Goal: Task Accomplishment & Management: Manage account settings

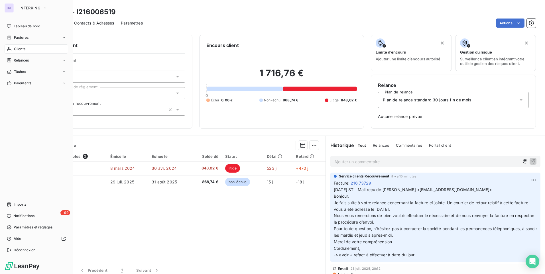
click at [18, 47] on span "Clients" at bounding box center [19, 48] width 11 height 5
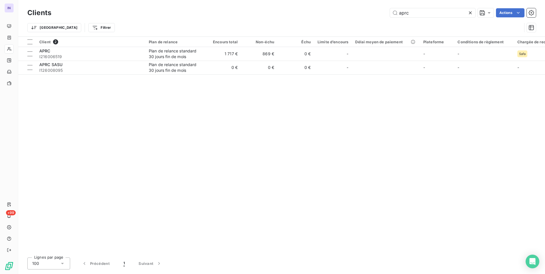
drag, startPoint x: 413, startPoint y: 16, endPoint x: 314, endPoint y: 15, distance: 99.1
click at [314, 15] on div "aprc Actions" at bounding box center [296, 12] width 477 height 9
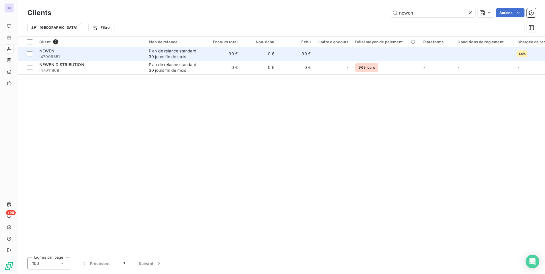
type input "newen"
click at [116, 56] on span "I47008851" at bounding box center [90, 57] width 103 height 6
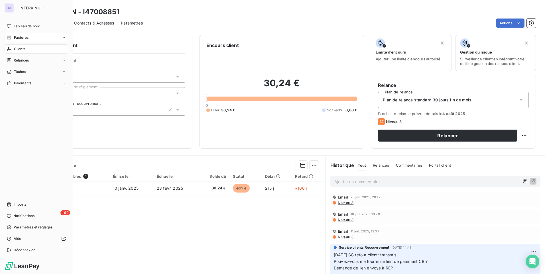
click at [22, 39] on span "Factures" at bounding box center [21, 37] width 15 height 5
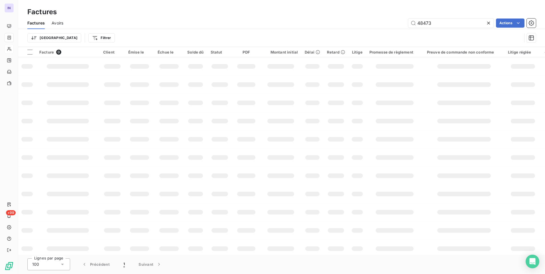
drag, startPoint x: 435, startPoint y: 23, endPoint x: 352, endPoint y: 25, distance: 83.8
click at [351, 25] on div "48473 Actions" at bounding box center [302, 23] width 465 height 9
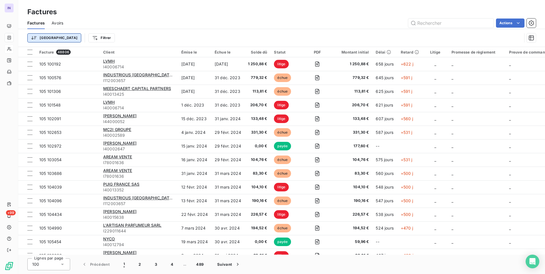
click at [41, 40] on html "IN +99 Factures Factures Avoirs Actions Trier Filtrer Facture 48806 Client Émis…" at bounding box center [272, 137] width 545 height 274
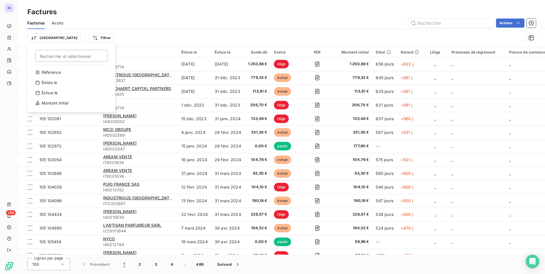
click at [77, 37] on html "IN +99 Factures Factures Avoirs Actions Trier Rechercher et sélectionner Réfere…" at bounding box center [272, 137] width 545 height 274
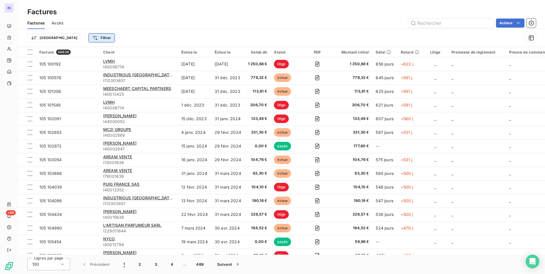
click at [75, 37] on html "IN +99 Factures Factures Avoirs Actions Trier Filtrer Facture 48806 Client Émis…" at bounding box center [272, 137] width 545 height 274
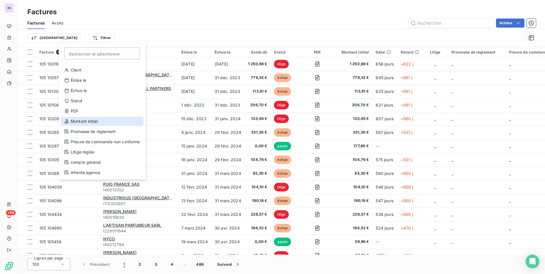
click at [79, 118] on div "Montant initial" at bounding box center [102, 121] width 82 height 9
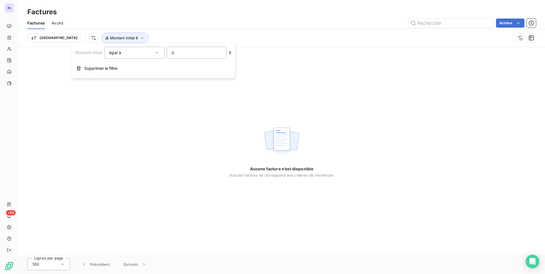
click at [151, 51] on div "égal à" at bounding box center [131, 53] width 44 height 8
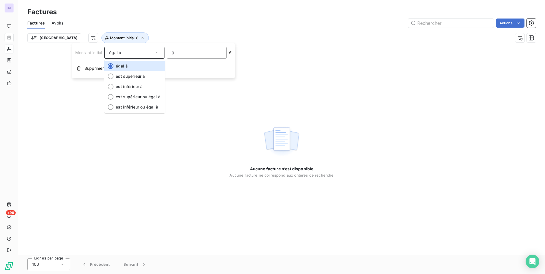
click at [151, 51] on div "égal à" at bounding box center [131, 53] width 44 height 8
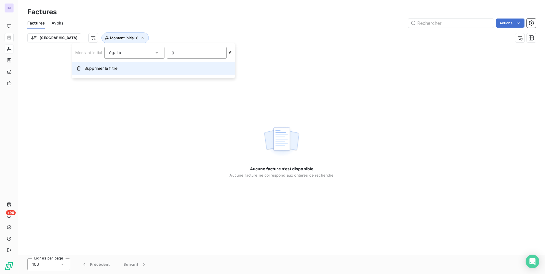
click at [96, 70] on span "Supprimer le filtre" at bounding box center [100, 69] width 33 height 6
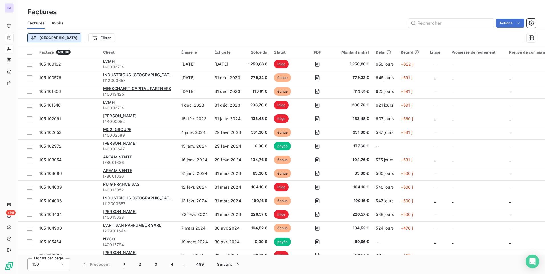
click at [43, 39] on html "IN +99 Factures Factures Avoirs Actions Trier Filtrer Facture 48806 Client Émis…" at bounding box center [272, 137] width 545 height 274
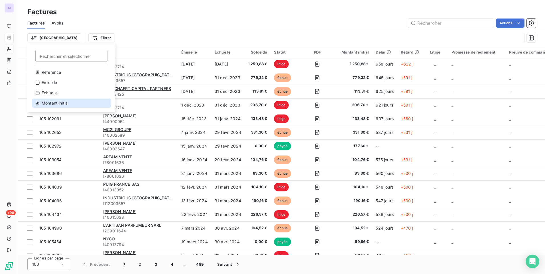
click at [52, 105] on div "Montant initial" at bounding box center [71, 103] width 79 height 9
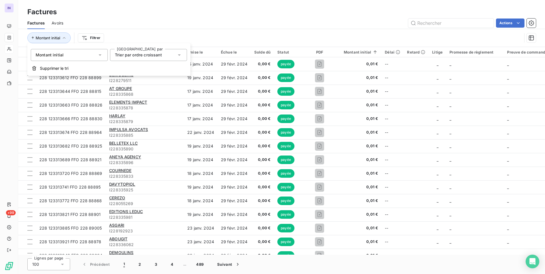
click at [149, 57] on div "Trier par ordre croissant" at bounding box center [138, 55] width 47 height 6
click at [150, 77] on span "Trier par ordre décroissant" at bounding box center [147, 78] width 52 height 5
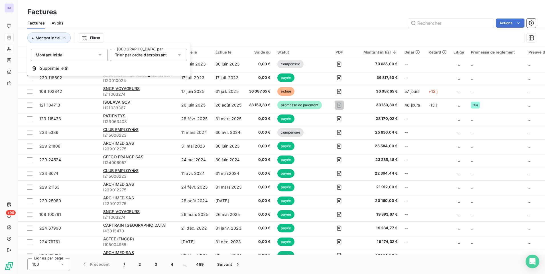
click at [251, 15] on div "Factures" at bounding box center [281, 12] width 526 height 10
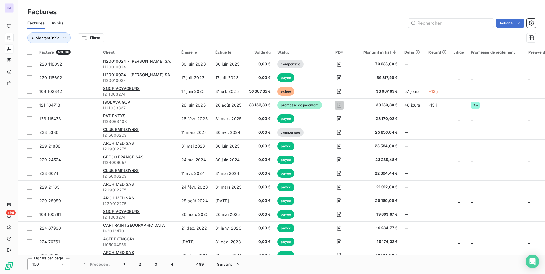
click at [88, 35] on html "IN +99 Factures Factures Avoirs Actions Montant initial Filtrer Facture 48806 C…" at bounding box center [272, 137] width 545 height 274
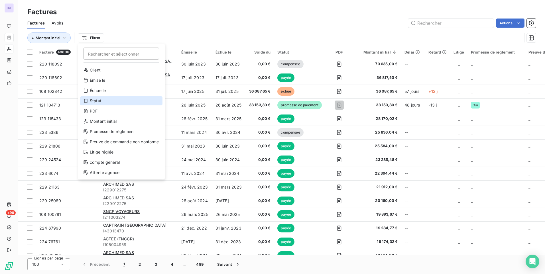
click at [99, 101] on div "Statut" at bounding box center [121, 100] width 82 height 9
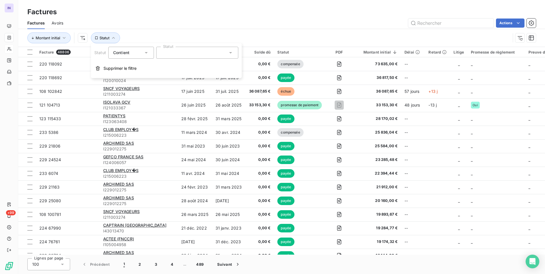
click at [196, 50] on div at bounding box center [197, 53] width 82 height 12
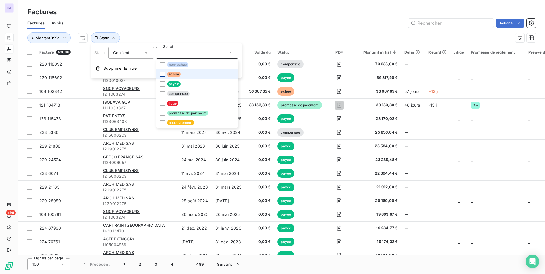
click at [162, 74] on div at bounding box center [162, 74] width 5 height 5
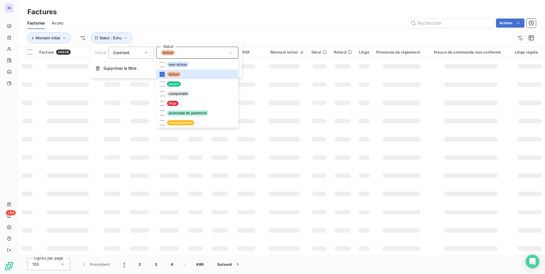
click at [243, 25] on div "Actions" at bounding box center [302, 23] width 465 height 9
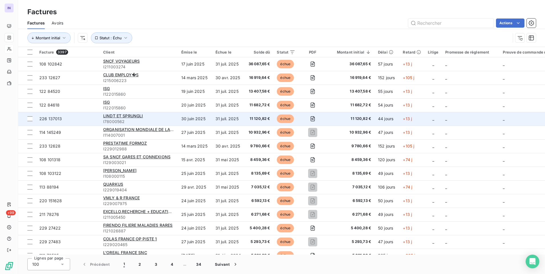
click at [166, 121] on span "I78000562" at bounding box center [138, 122] width 71 height 6
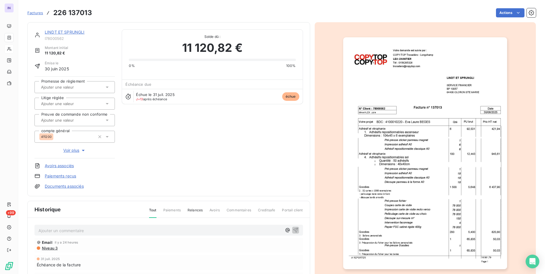
click at [66, 31] on link "LINDT ET SPRUNGLI" at bounding box center [65, 32] width 40 height 5
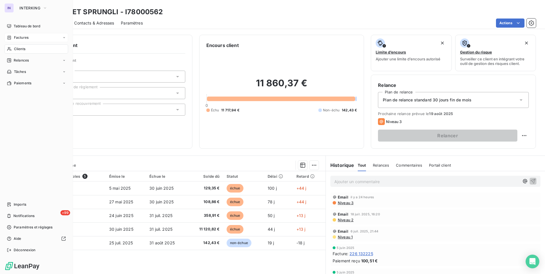
click at [27, 38] on span "Factures" at bounding box center [21, 37] width 15 height 5
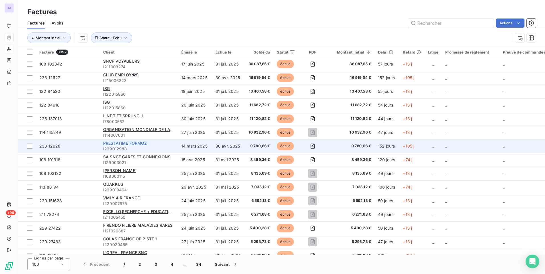
click at [145, 144] on span "PRESTATIME FORMOZ" at bounding box center [125, 143] width 44 height 5
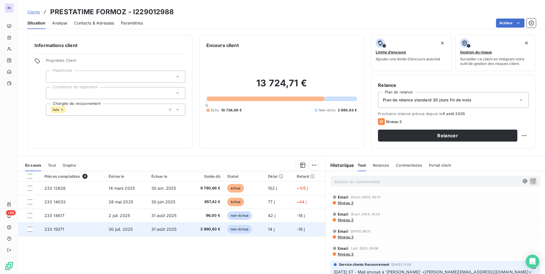
click at [156, 230] on span "31 août 2025" at bounding box center [163, 229] width 25 height 5
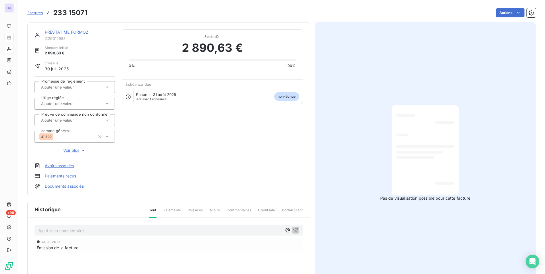
click at [79, 32] on link "PRESTATIME FORMOZ" at bounding box center [67, 32] width 44 height 5
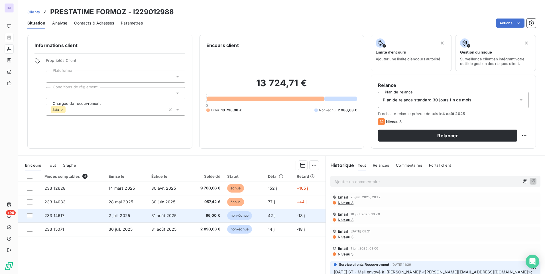
click at [138, 216] on td "2 juil. 2025" at bounding box center [126, 216] width 42 height 14
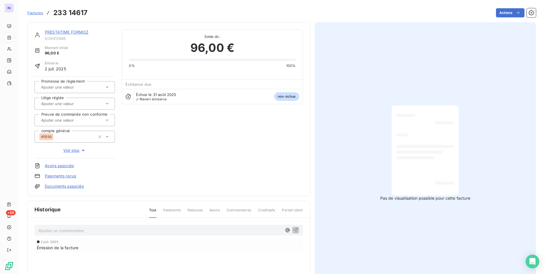
click at [80, 28] on div "PRESTATIME FORMOZ I229012988 Montant initial 96,00 € Émise le [DATE] Promesse d…" at bounding box center [168, 109] width 283 height 174
click at [79, 31] on link "PRESTATIME FORMOZ" at bounding box center [67, 32] width 44 height 5
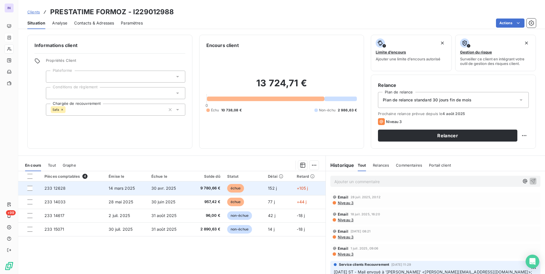
click at [160, 190] on span "30 avr. 2025" at bounding box center [163, 188] width 25 height 5
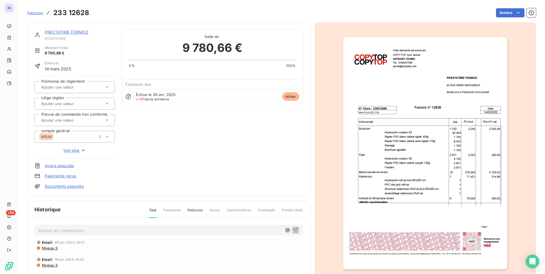
click at [72, 31] on link "PRESTATIME FORMOZ" at bounding box center [67, 32] width 44 height 5
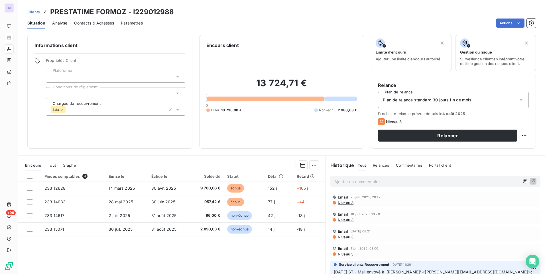
click at [62, 110] on icon at bounding box center [62, 110] width 2 height 2
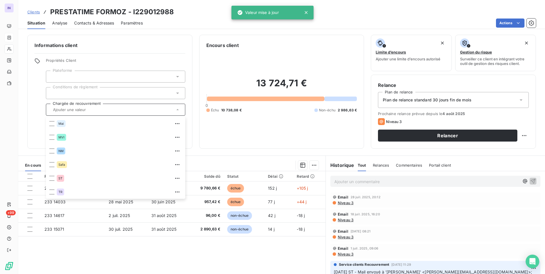
click at [114, 81] on div at bounding box center [115, 77] width 139 height 12
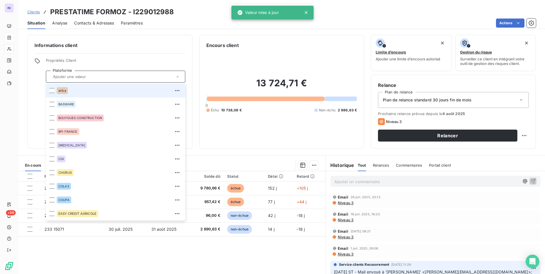
click at [114, 81] on div at bounding box center [115, 77] width 139 height 12
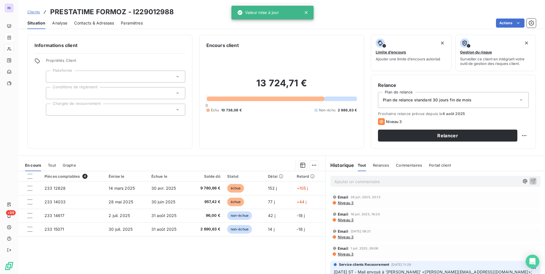
click at [94, 92] on div at bounding box center [115, 93] width 139 height 12
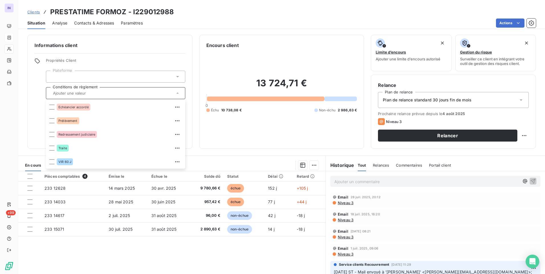
click at [224, 137] on div "13 724,71 € 0 Échu 10 738,08 € Non-échu 2 986,63 €" at bounding box center [281, 95] width 151 height 93
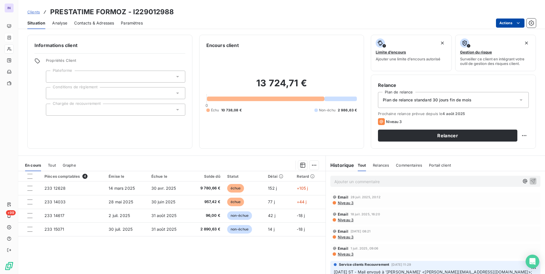
click at [509, 23] on html "IN +99 Clients PRESTATIME FORMOZ - I229012988 Situation Analyse Contacts & Adre…" at bounding box center [272, 137] width 545 height 274
click at [530, 24] on html "IN +99 Clients PRESTATIME FORMOZ - I229012988 Situation Analyse Contacts & Adre…" at bounding box center [272, 137] width 545 height 274
click at [532, 24] on icon "button" at bounding box center [531, 23] width 6 height 6
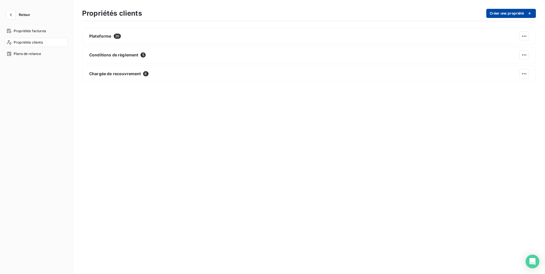
click at [514, 13] on button "Créer une propriété" at bounding box center [511, 13] width 50 height 9
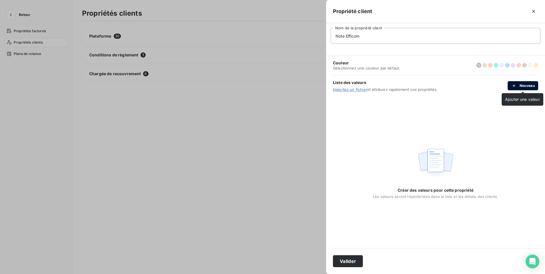
type input "Note Efficom"
click at [524, 84] on button "Nouveau" at bounding box center [522, 85] width 30 height 9
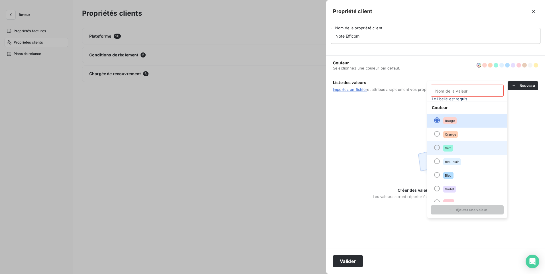
click at [436, 148] on div at bounding box center [437, 148] width 6 height 6
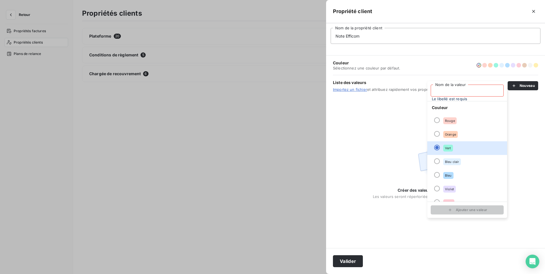
click at [444, 89] on input "Nom de la valeur" at bounding box center [466, 91] width 73 height 12
type input "Oui"
click at [473, 211] on button "Ajouter une valeur" at bounding box center [466, 209] width 73 height 9
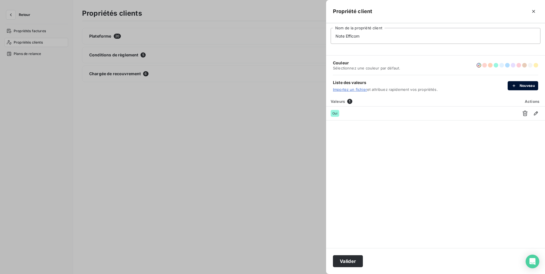
click at [520, 87] on button "Nouveau" at bounding box center [522, 85] width 30 height 9
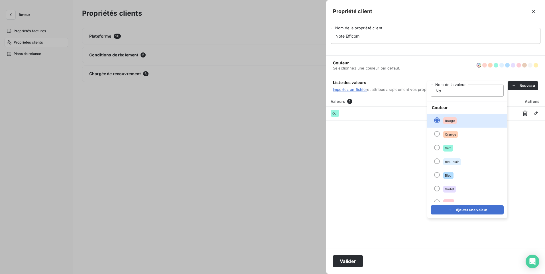
type input "Non"
drag, startPoint x: 453, startPoint y: 91, endPoint x: 412, endPoint y: 91, distance: 41.0
click at [410, 91] on body "Retour Propriétés factures Propriétés clients Plans de relance Propriétés clien…" at bounding box center [272, 137] width 545 height 274
click at [536, 162] on div "Valeurs 1 Actions Oui" at bounding box center [435, 172] width 219 height 152
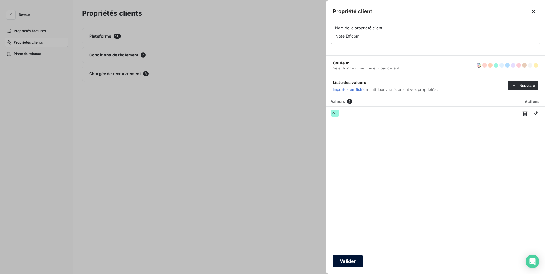
click at [350, 261] on button "Valider" at bounding box center [348, 261] width 30 height 12
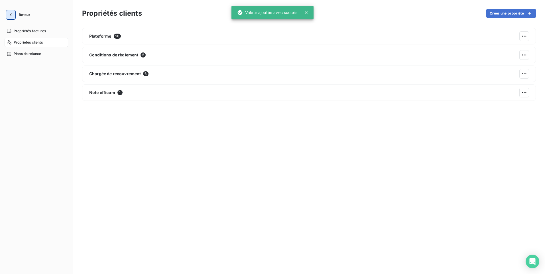
click at [12, 16] on icon "button" at bounding box center [11, 15] width 6 height 6
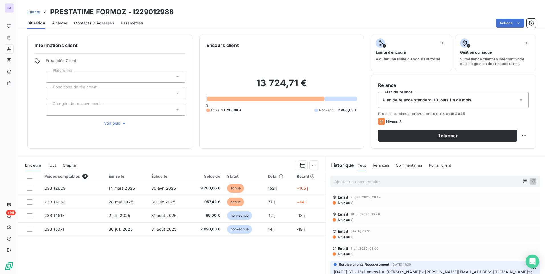
click at [109, 124] on span "Voir plus" at bounding box center [115, 123] width 23 height 6
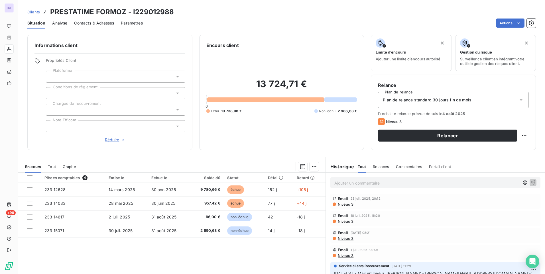
click at [132, 123] on div at bounding box center [115, 126] width 139 height 12
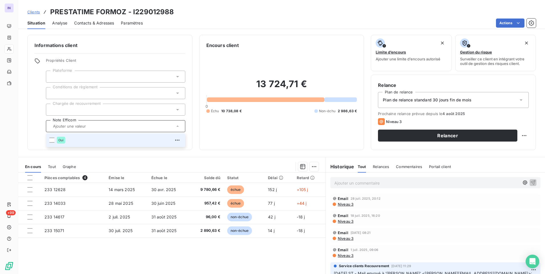
click at [61, 140] on span "Oui" at bounding box center [60, 139] width 5 height 3
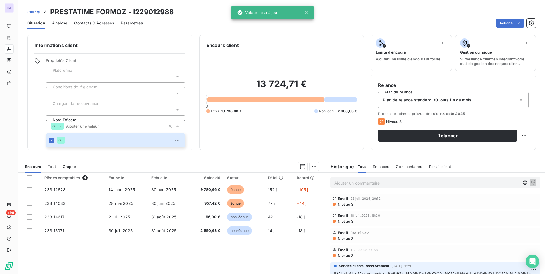
click at [207, 153] on div "Informations client Propriétés Client Plateforme Conditions de règlement Chargé…" at bounding box center [281, 152] width 526 height 243
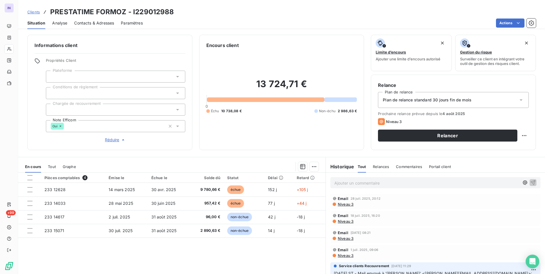
click at [361, 184] on p "Ajouter un commentaire ﻿" at bounding box center [426, 182] width 185 height 7
click at [376, 186] on p "[DATE] ST - Note Efficom" at bounding box center [426, 182] width 185 height 7
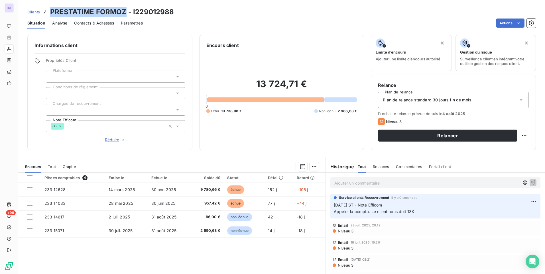
drag, startPoint x: 126, startPoint y: 12, endPoint x: 50, endPoint y: 11, distance: 76.1
click at [50, 11] on div "Clients PRESTATIME FORMOZ - I229012988" at bounding box center [100, 12] width 147 height 10
copy h3 "PRESTATIME FORMOZ"
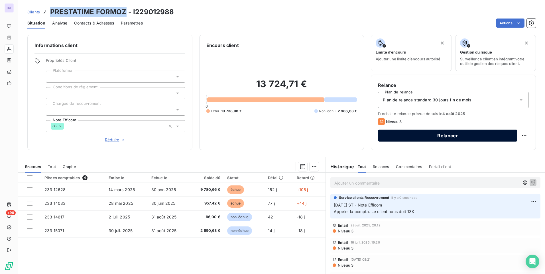
click at [471, 140] on button "Relancer" at bounding box center [447, 136] width 139 height 12
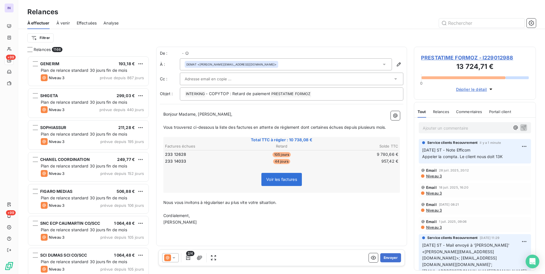
scroll to position [214, 118]
click at [267, 77] on div at bounding box center [289, 79] width 208 height 9
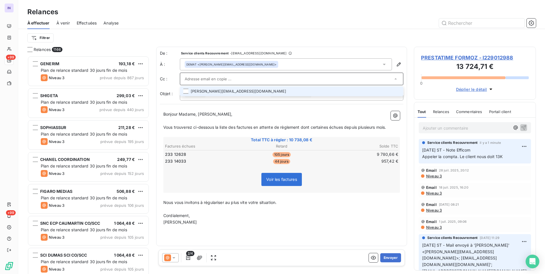
click at [234, 92] on li "[PERSON_NAME][EMAIL_ADDRESS][DOMAIN_NAME]" at bounding box center [291, 91] width 223 height 10
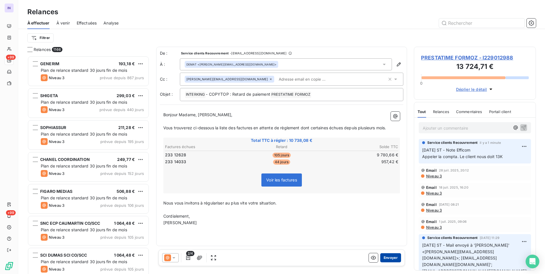
click at [392, 256] on button "Envoyer" at bounding box center [390, 257] width 21 height 9
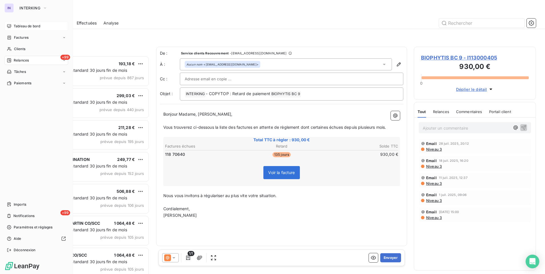
click at [26, 24] on span "Tableau de bord" at bounding box center [27, 26] width 26 height 5
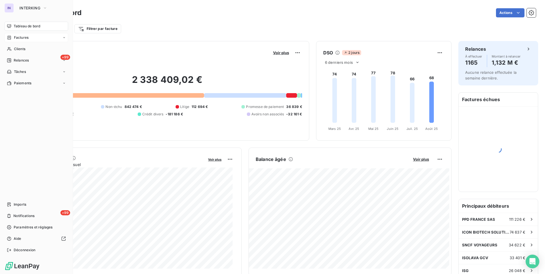
click at [24, 37] on span "Factures" at bounding box center [21, 37] width 15 height 5
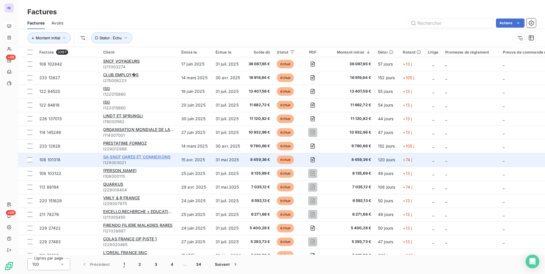
click at [135, 158] on span "SA SNCF GARES ET CONNEXIONS" at bounding box center [136, 156] width 67 height 5
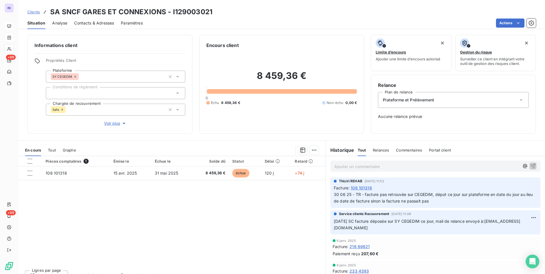
click at [63, 108] on div "Safa" at bounding box center [58, 109] width 15 height 7
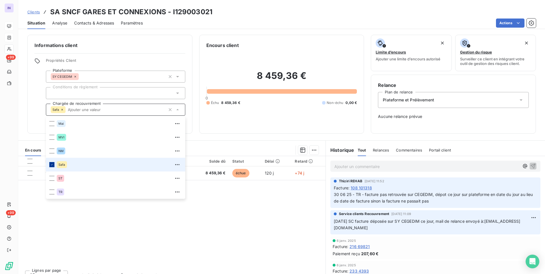
click at [52, 164] on icon at bounding box center [52, 164] width 2 height 1
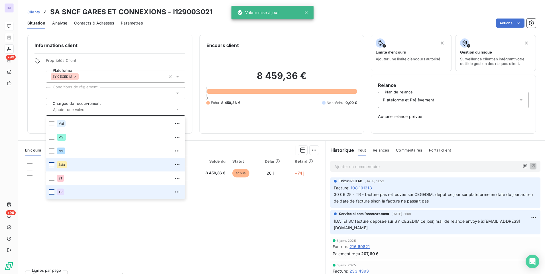
click at [52, 191] on div at bounding box center [51, 191] width 5 height 5
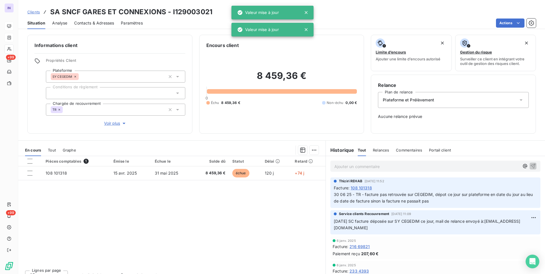
drag, startPoint x: 214, startPoint y: 141, endPoint x: 179, endPoint y: 134, distance: 36.0
click at [214, 140] on div "En cours Tout Graphe Pièces comptables 1 Émise le Échue le Solde dû Statut Déla…" at bounding box center [281, 211] width 526 height 142
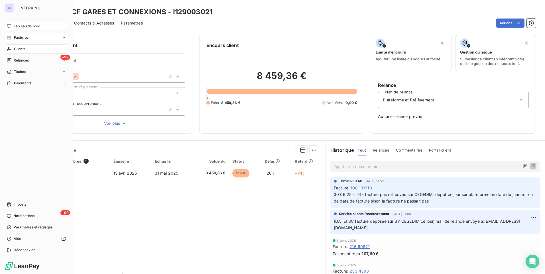
click at [18, 39] on span "Factures" at bounding box center [21, 37] width 15 height 5
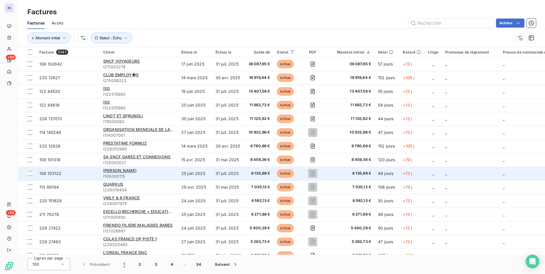
click at [136, 170] on div "[PERSON_NAME]" at bounding box center [138, 171] width 71 height 6
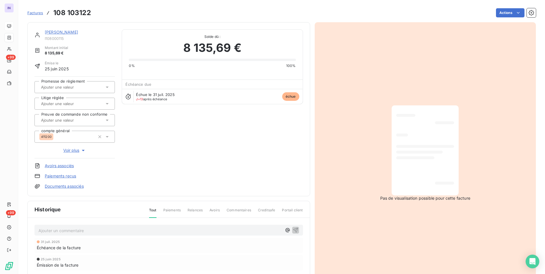
click at [68, 30] on link "[PERSON_NAME]" at bounding box center [61, 32] width 33 height 5
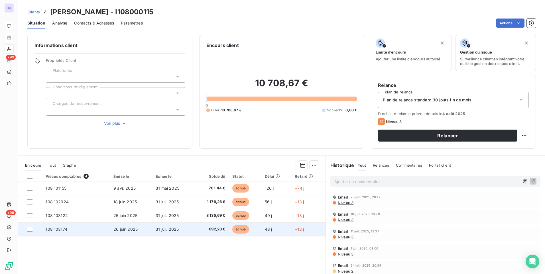
click at [135, 231] on span "26 juin 2025" at bounding box center [125, 229] width 24 height 5
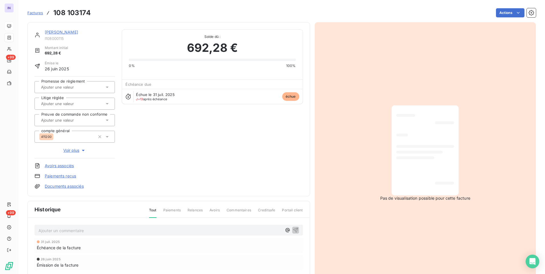
click at [61, 31] on link "[PERSON_NAME]" at bounding box center [61, 32] width 33 height 5
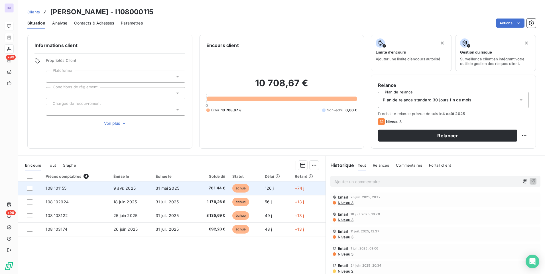
click at [125, 188] on span "9 avr. 2025" at bounding box center [124, 188] width 22 height 5
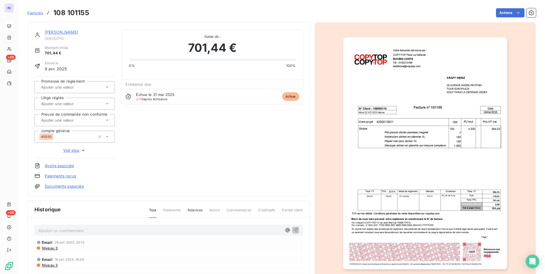
click at [63, 32] on link "[PERSON_NAME]" at bounding box center [61, 32] width 33 height 5
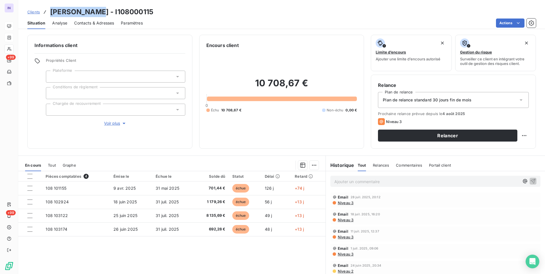
drag, startPoint x: 97, startPoint y: 13, endPoint x: 50, endPoint y: 9, distance: 46.6
click at [50, 9] on h3 "[PERSON_NAME] - I108000115" at bounding box center [101, 12] width 103 height 10
copy h3 "[PERSON_NAME]"
click at [341, 220] on span "Niveau 3" at bounding box center [345, 220] width 16 height 5
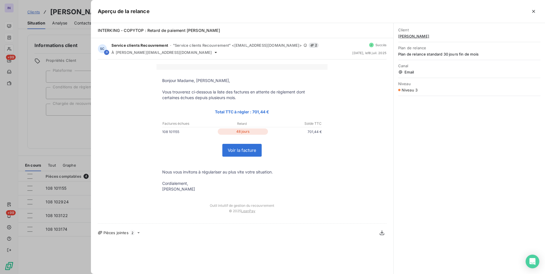
drag, startPoint x: 532, startPoint y: 11, endPoint x: 507, endPoint y: 29, distance: 30.8
click at [532, 11] on icon "button" at bounding box center [533, 12] width 6 height 6
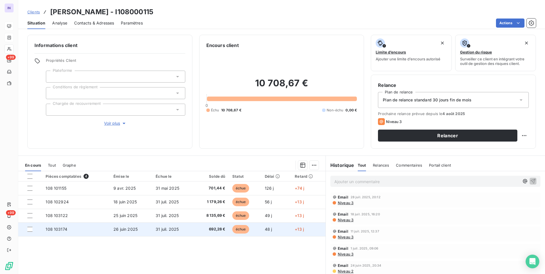
click at [146, 228] on td "26 juin 2025" at bounding box center [131, 229] width 42 height 14
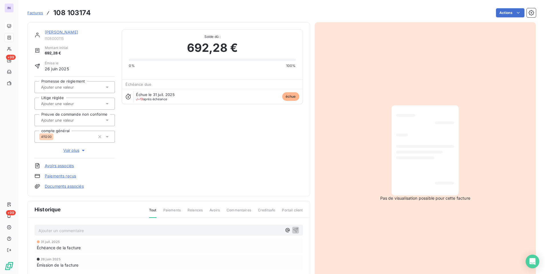
click at [60, 32] on link "[PERSON_NAME]" at bounding box center [61, 32] width 33 height 5
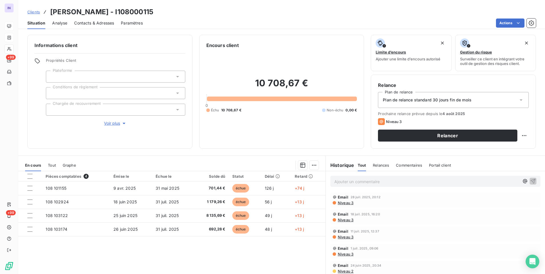
click at [88, 23] on span "Contacts & Adresses" at bounding box center [94, 23] width 40 height 6
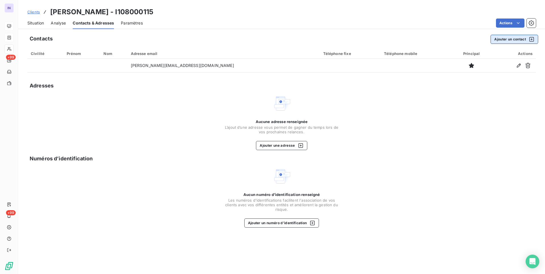
click at [518, 38] on button "Ajouter un contact" at bounding box center [514, 39] width 48 height 9
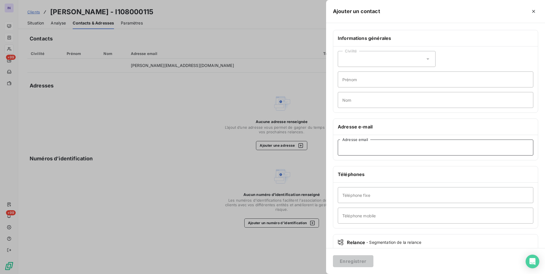
click at [349, 147] on input "Adresse email" at bounding box center [435, 148] width 195 height 16
type input "[PERSON_NAME][EMAIL_ADDRESS][DOMAIN_NAME]"
click at [359, 259] on button "Enregistrer" at bounding box center [353, 261] width 40 height 12
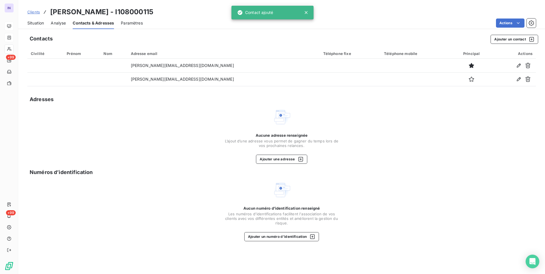
click at [40, 21] on span "Situation" at bounding box center [35, 23] width 17 height 6
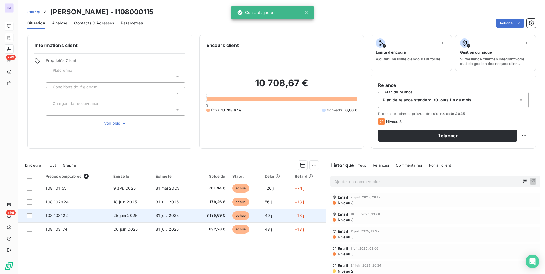
click at [154, 219] on td "31 juil. 2025" at bounding box center [172, 216] width 41 height 14
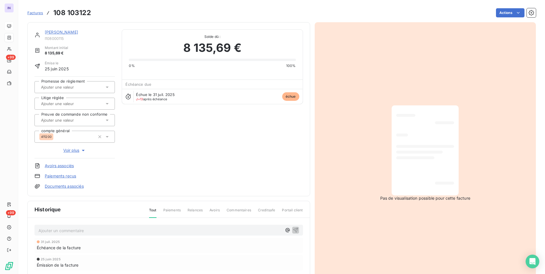
click at [65, 32] on link "[PERSON_NAME]" at bounding box center [61, 32] width 33 height 5
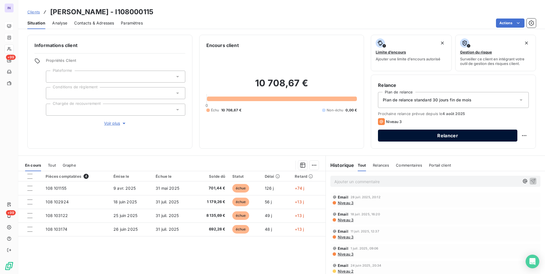
click at [456, 137] on button "Relancer" at bounding box center [447, 136] width 139 height 12
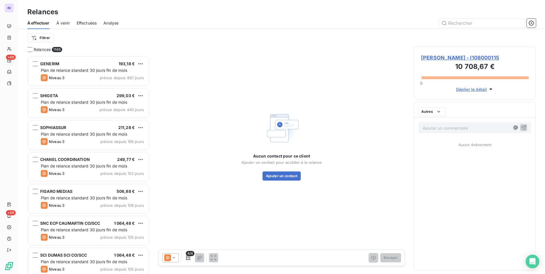
scroll to position [214, 118]
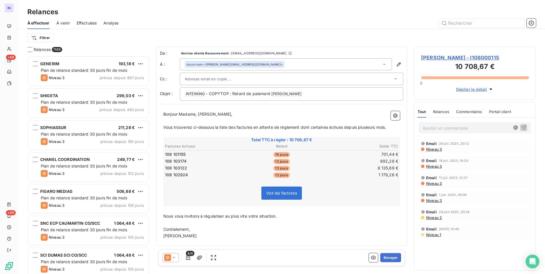
click at [265, 77] on div at bounding box center [289, 79] width 208 height 9
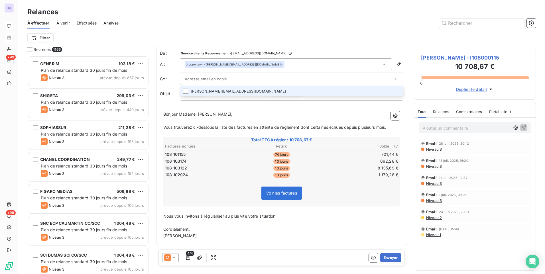
click at [222, 91] on li "[PERSON_NAME][EMAIL_ADDRESS][DOMAIN_NAME]" at bounding box center [291, 91] width 223 height 10
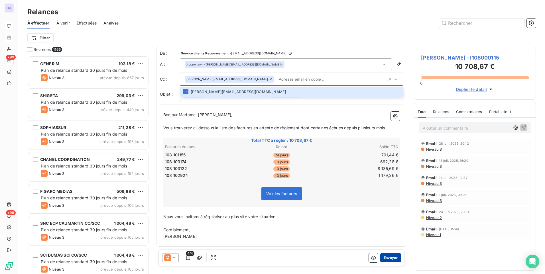
click at [393, 255] on button "Envoyer" at bounding box center [390, 257] width 21 height 9
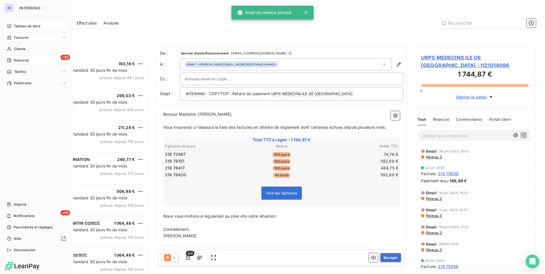
drag, startPoint x: 25, startPoint y: 26, endPoint x: 31, endPoint y: 30, distance: 6.6
click at [25, 26] on span "Tableau de bord" at bounding box center [27, 26] width 26 height 5
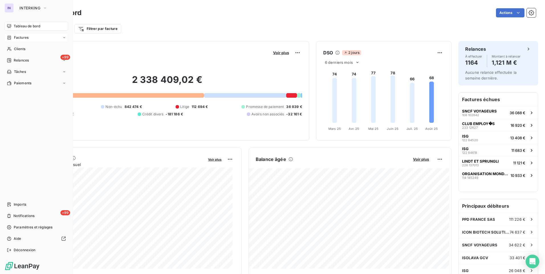
click at [20, 38] on span "Factures" at bounding box center [21, 37] width 15 height 5
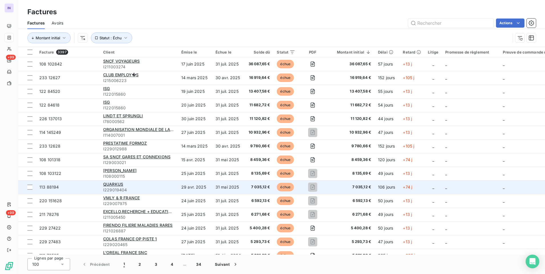
click at [131, 186] on div "QUARKUS" at bounding box center [138, 184] width 71 height 6
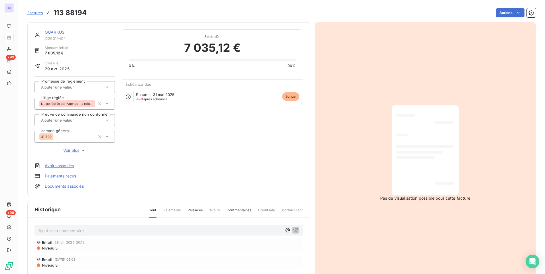
click at [51, 32] on link "QUARKUS" at bounding box center [55, 32] width 20 height 5
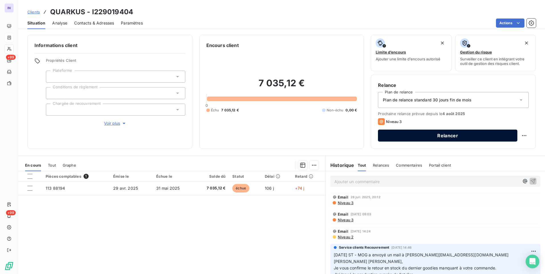
click at [451, 132] on button "Relancer" at bounding box center [447, 136] width 139 height 12
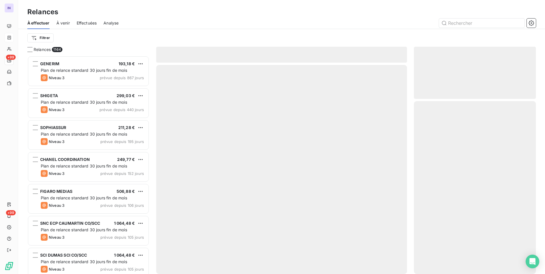
scroll to position [214, 118]
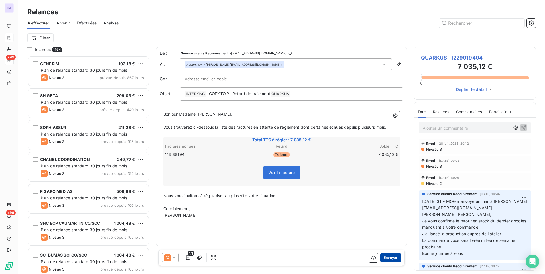
click at [393, 260] on button "Envoyer" at bounding box center [390, 257] width 21 height 9
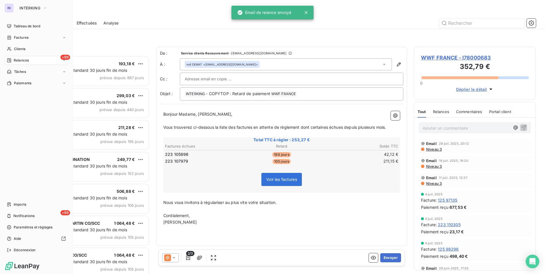
drag, startPoint x: 18, startPoint y: 39, endPoint x: 20, endPoint y: 44, distance: 5.0
click at [18, 39] on span "Factures" at bounding box center [21, 37] width 15 height 5
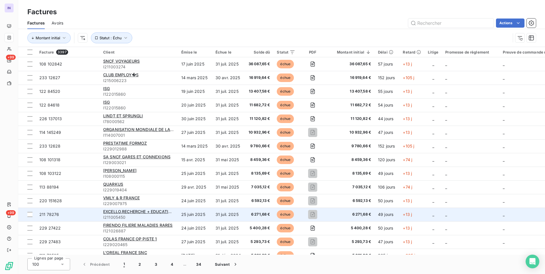
click at [161, 216] on span "I211005450" at bounding box center [138, 217] width 71 height 6
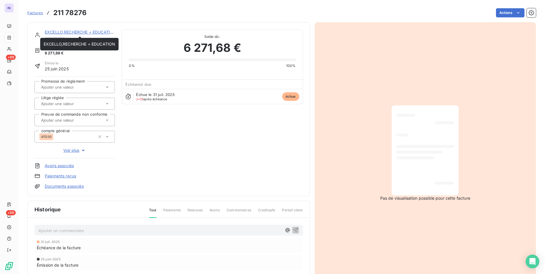
click at [77, 33] on link "EXCELLO,RECHERCHE + EDUCATION" at bounding box center [80, 32] width 71 height 5
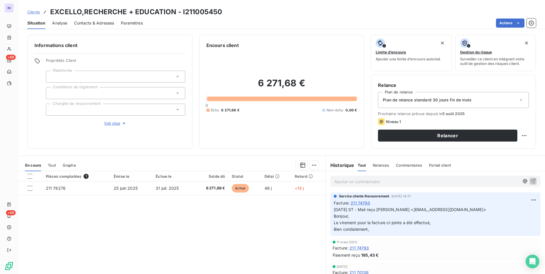
click at [92, 22] on span "Contacts & Adresses" at bounding box center [94, 23] width 40 height 6
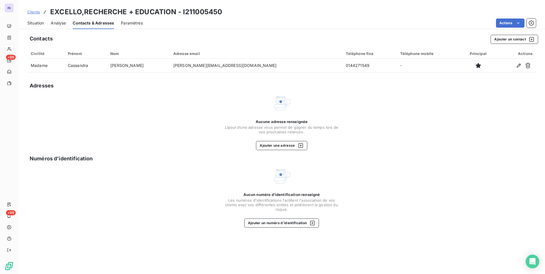
click at [39, 23] on span "Situation" at bounding box center [35, 23] width 17 height 6
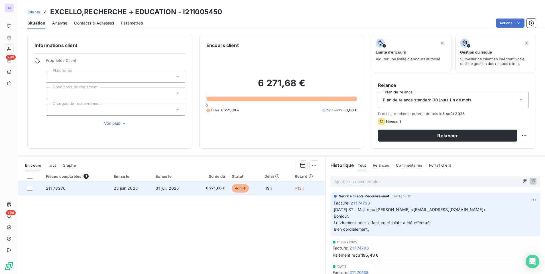
click at [100, 190] on td "211 78276" at bounding box center [76, 188] width 68 height 14
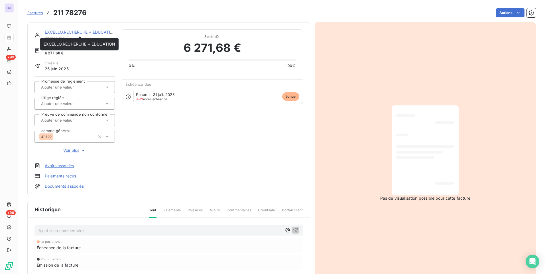
click at [71, 31] on link "EXCELLO,RECHERCHE + EDUCATION" at bounding box center [80, 32] width 71 height 5
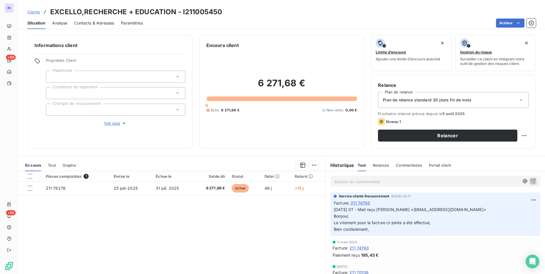
click at [100, 23] on span "Contacts & Adresses" at bounding box center [94, 23] width 40 height 6
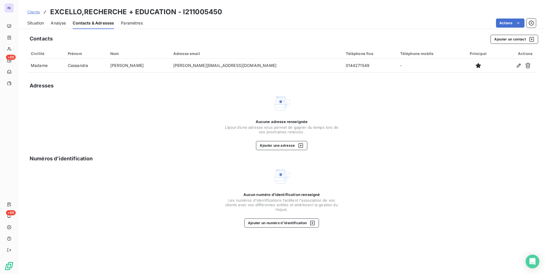
click at [40, 24] on span "Situation" at bounding box center [35, 23] width 17 height 6
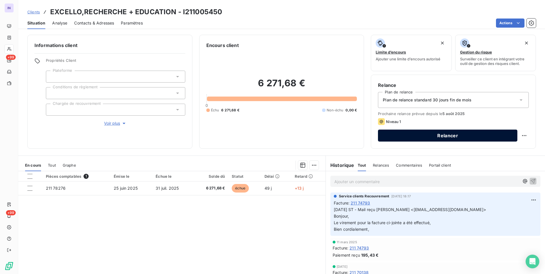
click at [419, 136] on button "Relancer" at bounding box center [447, 136] width 139 height 12
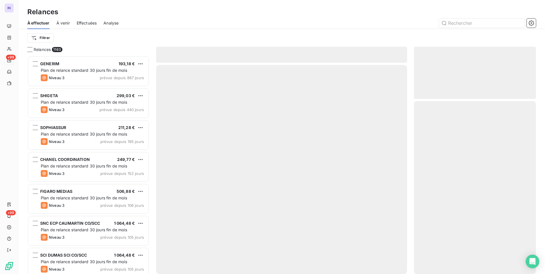
scroll to position [214, 118]
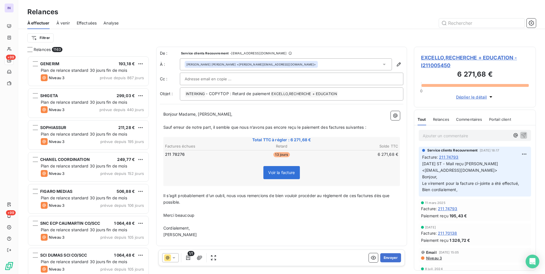
click at [262, 76] on div at bounding box center [292, 79] width 214 height 9
click at [391, 257] on button "Envoyer" at bounding box center [390, 257] width 21 height 9
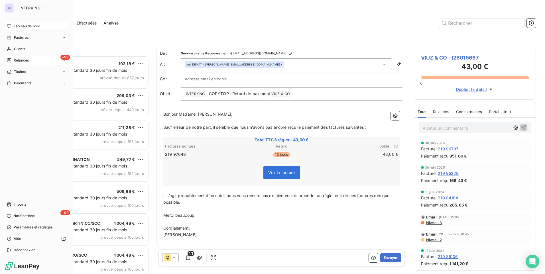
drag, startPoint x: 15, startPoint y: 24, endPoint x: 20, endPoint y: 28, distance: 6.4
click at [15, 24] on span "Tableau de bord" at bounding box center [27, 26] width 26 height 5
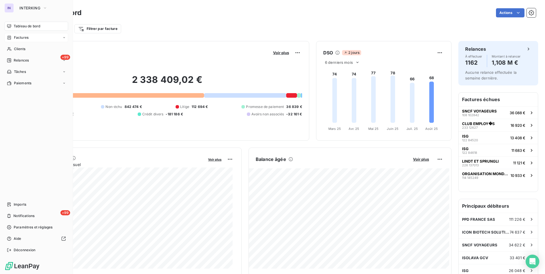
click at [19, 38] on span "Factures" at bounding box center [21, 37] width 15 height 5
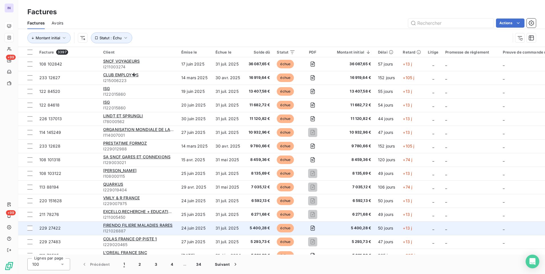
click at [207, 225] on td "24 juin 2025" at bounding box center [195, 228] width 34 height 14
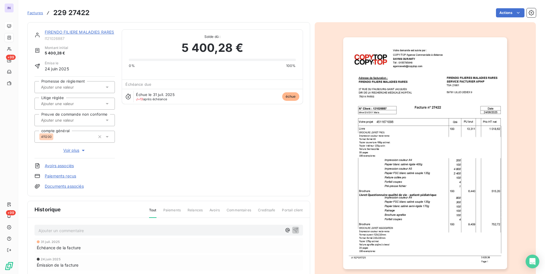
click at [82, 31] on link "FIRENDO FILIERE MALADIES RARES" at bounding box center [80, 32] width 70 height 5
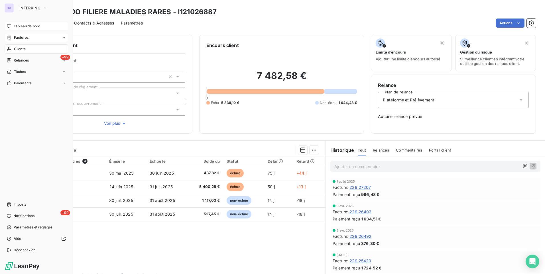
click at [25, 39] on span "Factures" at bounding box center [21, 37] width 15 height 5
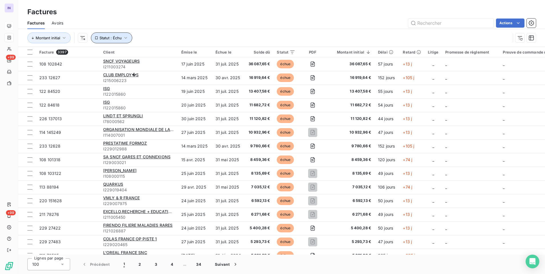
click at [120, 41] on button "Statut : Échu" at bounding box center [111, 37] width 41 height 11
drag, startPoint x: 113, startPoint y: 70, endPoint x: 60, endPoint y: 52, distance: 56.4
click at [113, 70] on span "Supprimer le filtre" at bounding box center [119, 69] width 33 height 6
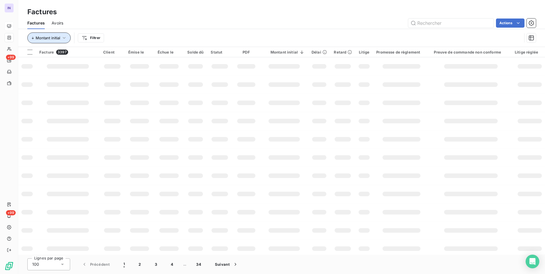
click at [44, 38] on span "Montant initial" at bounding box center [48, 38] width 24 height 5
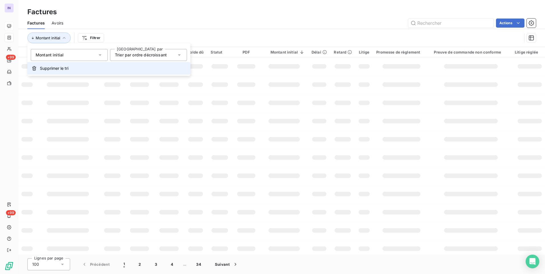
drag, startPoint x: 58, startPoint y: 68, endPoint x: 302, endPoint y: 52, distance: 244.9
click at [59, 68] on span "Supprimer le tri" at bounding box center [54, 69] width 28 height 6
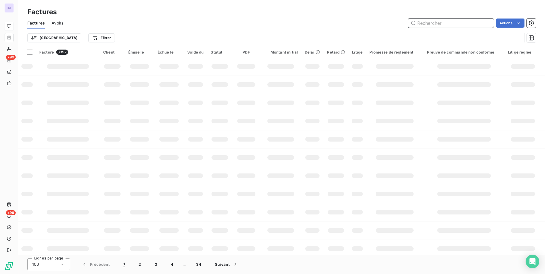
drag, startPoint x: 436, startPoint y: 23, endPoint x: 413, endPoint y: 27, distance: 23.7
click at [436, 23] on input "text" at bounding box center [450, 23] width 85 height 9
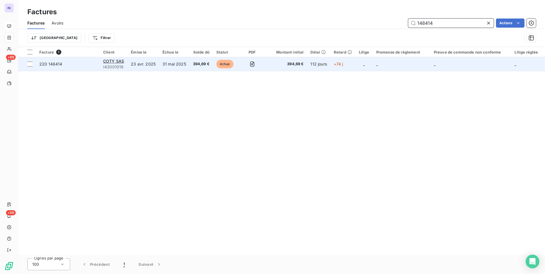
type input "148414"
click at [165, 68] on td "31 mai 2025" at bounding box center [174, 64] width 30 height 14
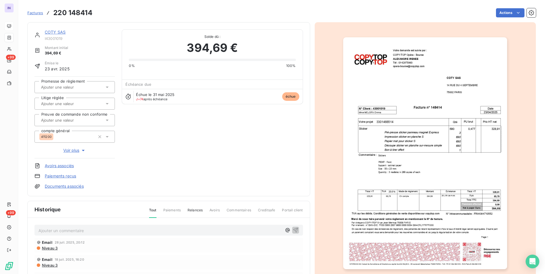
click at [75, 188] on link "Documents associés" at bounding box center [64, 186] width 39 height 6
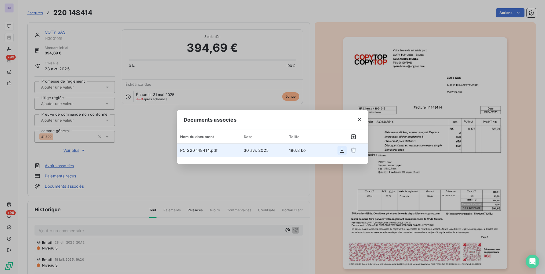
click at [344, 148] on icon "button" at bounding box center [342, 151] width 6 height 6
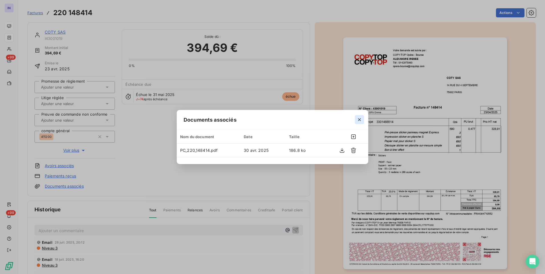
click at [360, 120] on icon "button" at bounding box center [359, 119] width 3 height 3
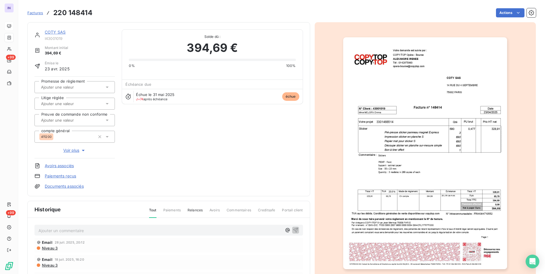
click at [58, 32] on link "COTY SAS" at bounding box center [55, 32] width 21 height 5
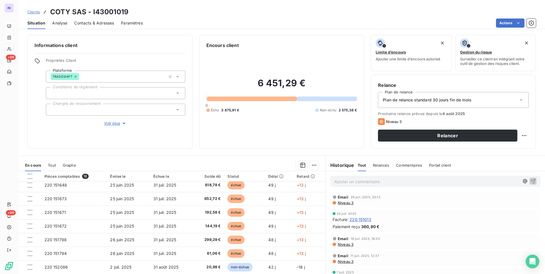
scroll to position [85, 0]
click at [442, 98] on span "Plan de relance standard 30 jours fin de mois" at bounding box center [427, 100] width 89 height 6
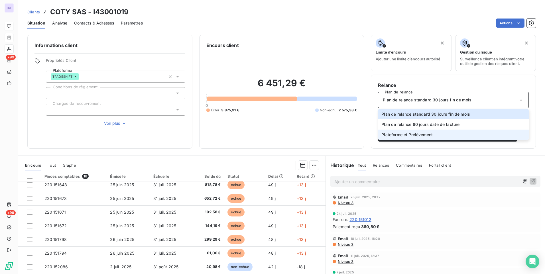
click at [409, 134] on span "Plateforme et Prélèvement" at bounding box center [406, 135] width 51 height 6
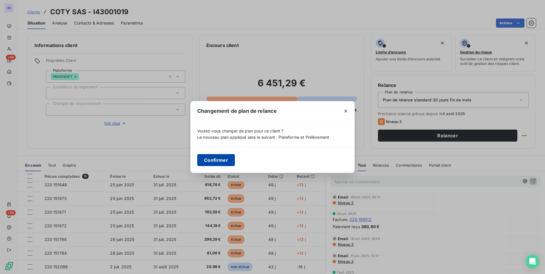
click at [223, 160] on button "Confirmer" at bounding box center [216, 160] width 38 height 12
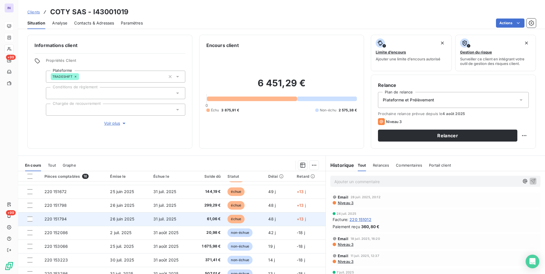
scroll to position [0, 0]
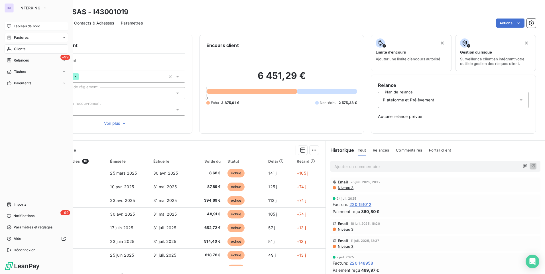
click at [23, 50] on span "Clients" at bounding box center [19, 48] width 11 height 5
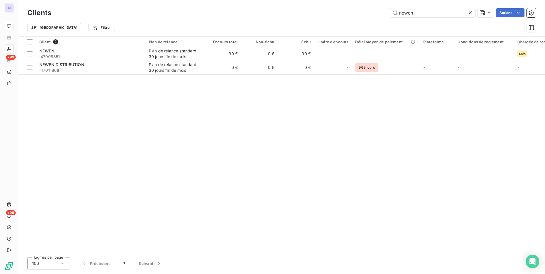
drag, startPoint x: 378, startPoint y: 13, endPoint x: 335, endPoint y: 15, distance: 42.8
click at [335, 15] on div "newen Actions" at bounding box center [296, 12] width 477 height 9
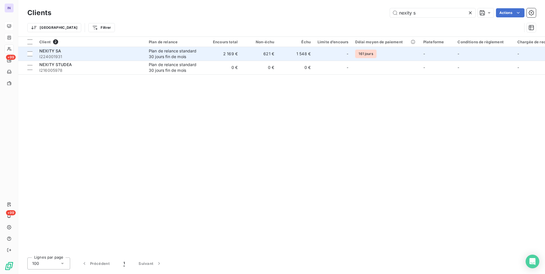
type input "nexity s"
click at [119, 54] on span "I224001931" at bounding box center [90, 57] width 103 height 6
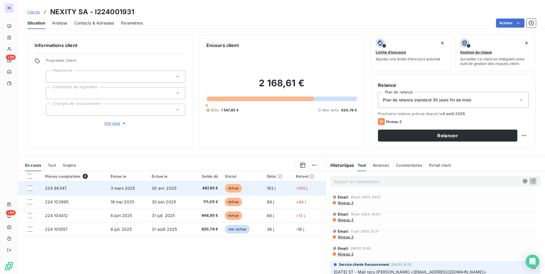
click at [91, 187] on td "224 98347" at bounding box center [75, 188] width 66 height 14
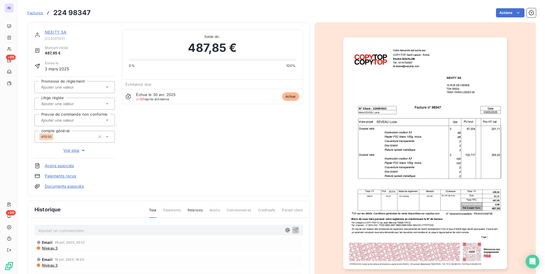
click at [53, 229] on p "Ajouter un commentaire ﻿" at bounding box center [159, 230] width 243 height 7
click at [113, 230] on p "[DATE] ST - Mail reçu de" at bounding box center [159, 230] width 243 height 7
click at [47, 234] on p "[DATE] ST - Mail reçu [PERSON_NAME] <[EMAIL_ADDRESS][DOMAIN_NAME]>" at bounding box center [159, 230] width 243 height 7
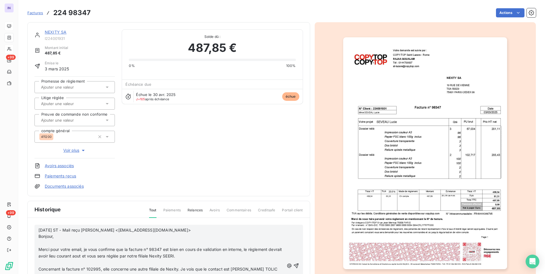
click at [46, 243] on p "﻿" at bounding box center [161, 243] width 246 height 7
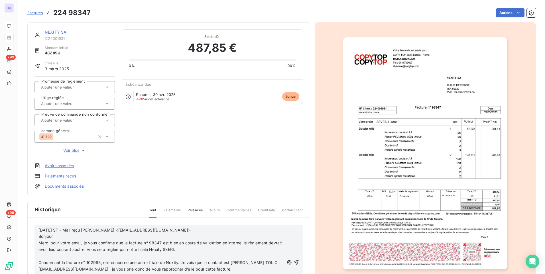
click at [49, 256] on p "﻿" at bounding box center [161, 256] width 246 height 7
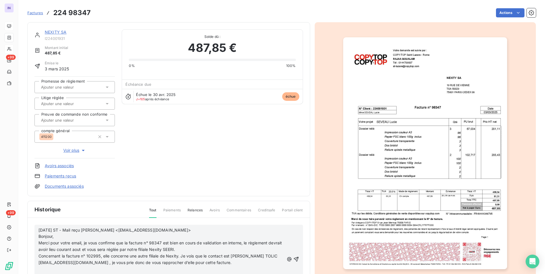
scroll to position [28, 0]
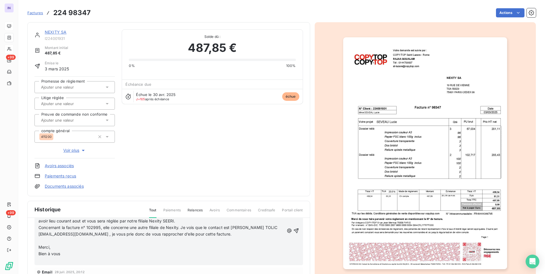
click at [45, 241] on p "﻿" at bounding box center [161, 241] width 246 height 7
click at [41, 254] on p "﻿" at bounding box center [161, 254] width 246 height 7
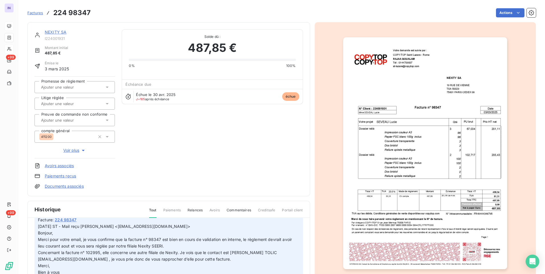
click at [506, 12] on html "IN +99 +99 Factures 224 98347 Actions NEXITY SA I224001931 Montant initial 487,…" at bounding box center [272, 137] width 545 height 274
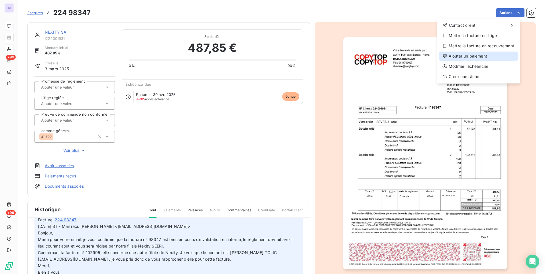
click at [466, 56] on div "Ajouter un paiement" at bounding box center [478, 56] width 79 height 9
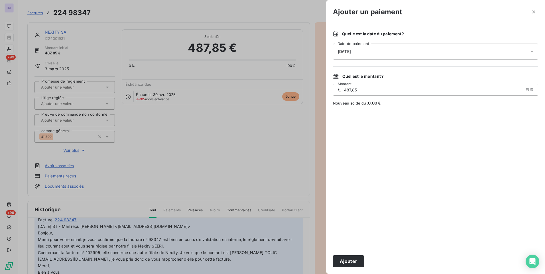
click at [402, 51] on div "[DATE]" at bounding box center [435, 52] width 205 height 16
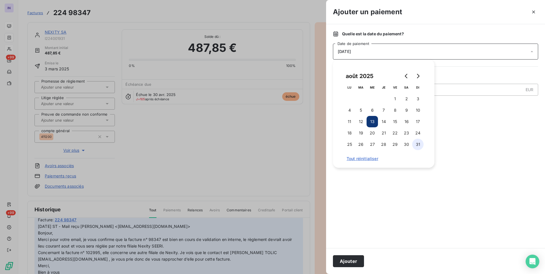
click at [417, 145] on button "31" at bounding box center [417, 144] width 11 height 11
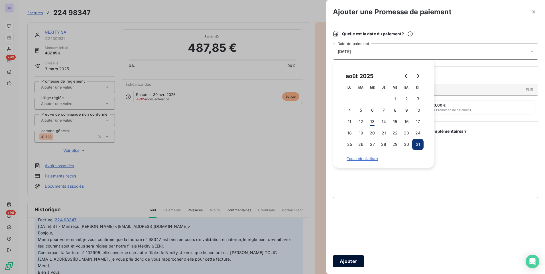
click at [343, 261] on button "Ajouter" at bounding box center [348, 261] width 31 height 12
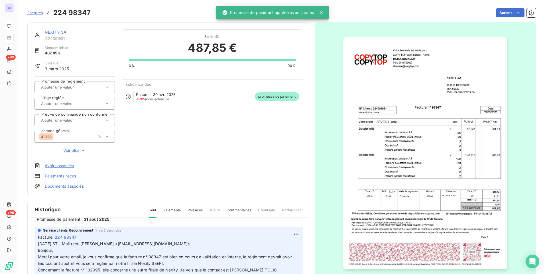
click at [61, 88] on input "text" at bounding box center [68, 87] width 57 height 5
drag, startPoint x: 63, startPoint y: 104, endPoint x: 57, endPoint y: 63, distance: 41.4
click at [63, 101] on div "Oui" at bounding box center [78, 102] width 64 height 9
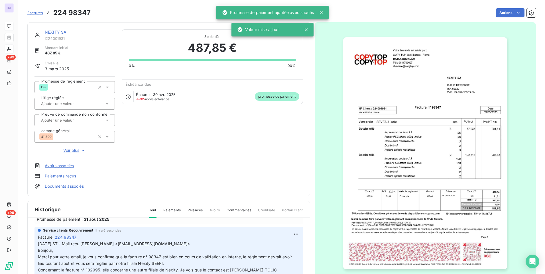
click at [59, 32] on link "NEXITY SA" at bounding box center [56, 32] width 22 height 5
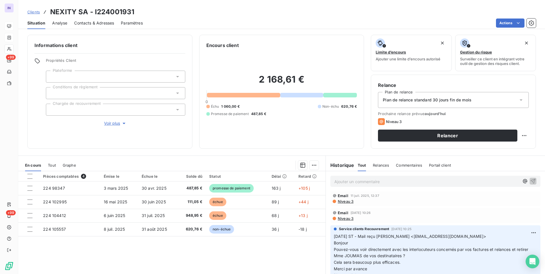
scroll to position [142, 0]
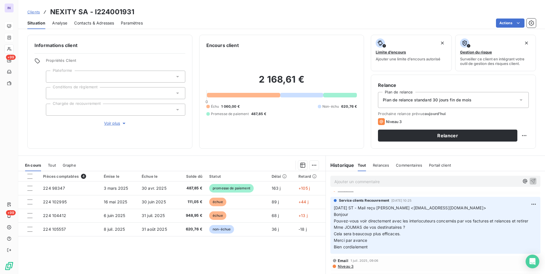
click at [82, 24] on span "Contacts & Adresses" at bounding box center [94, 23] width 40 height 6
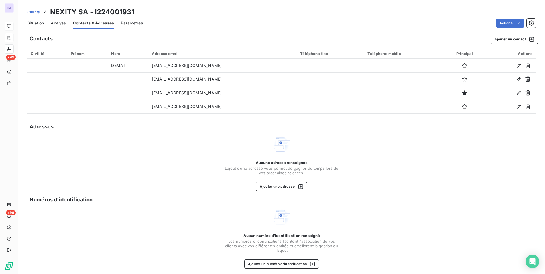
click at [29, 24] on span "Situation" at bounding box center [35, 23] width 17 height 6
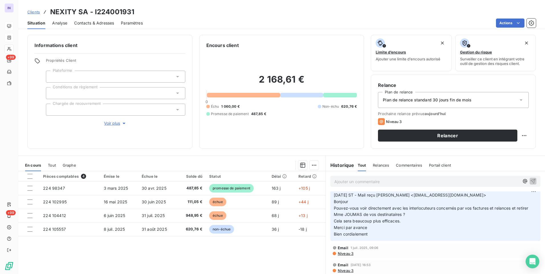
scroll to position [0, 0]
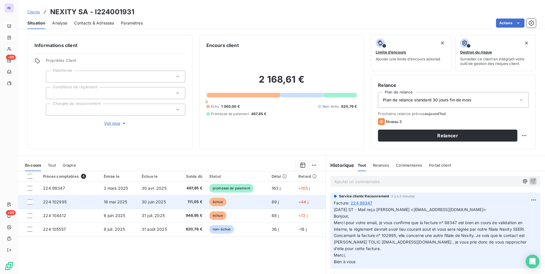
click at [133, 201] on td "16 mai 2025" at bounding box center [119, 202] width 38 height 14
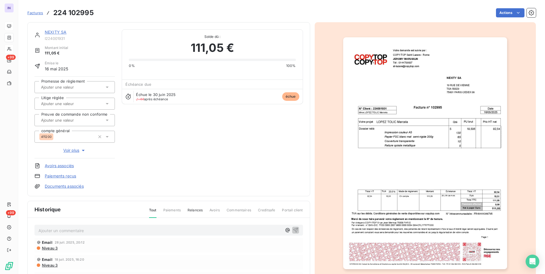
click at [60, 186] on link "Documents associés" at bounding box center [64, 186] width 39 height 6
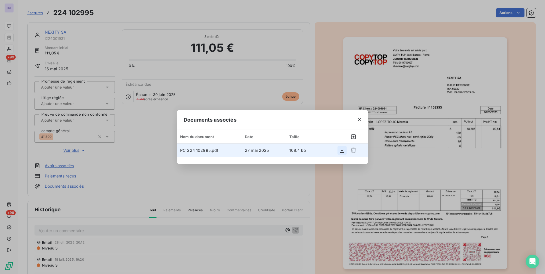
click at [342, 151] on icon "button" at bounding box center [342, 150] width 5 height 5
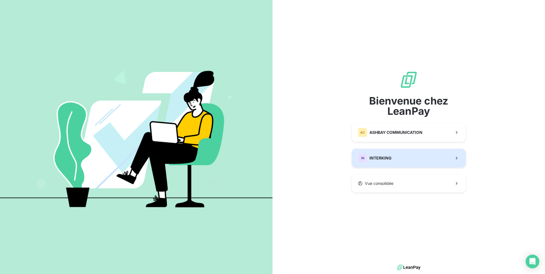
click at [376, 157] on span "INTERKING" at bounding box center [380, 158] width 22 height 6
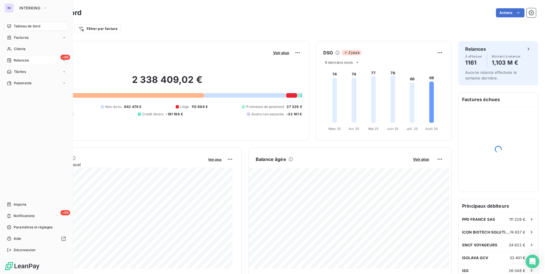
click at [21, 61] on span "Relances" at bounding box center [21, 60] width 15 height 5
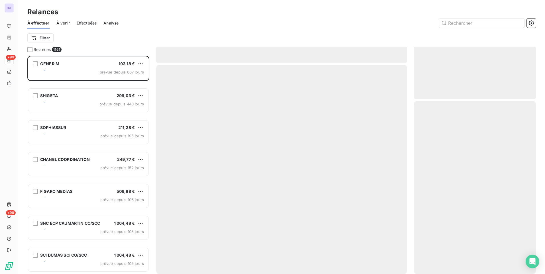
scroll to position [214, 118]
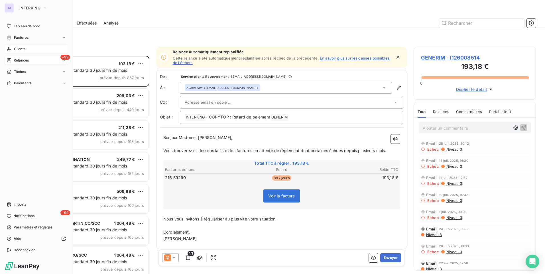
click at [19, 48] on span "Clients" at bounding box center [19, 48] width 11 height 5
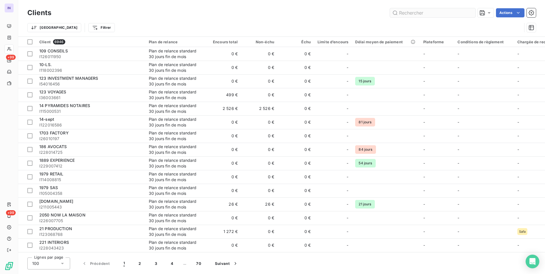
click at [417, 12] on input "text" at bounding box center [432, 12] width 85 height 9
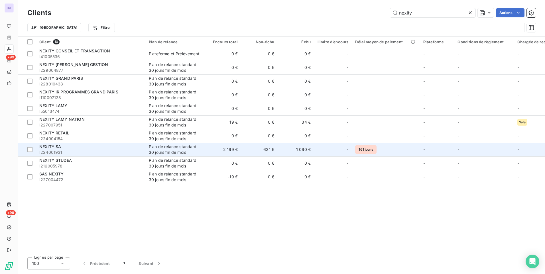
type input "nexity"
click at [73, 150] on span "I224001931" at bounding box center [90, 153] width 103 height 6
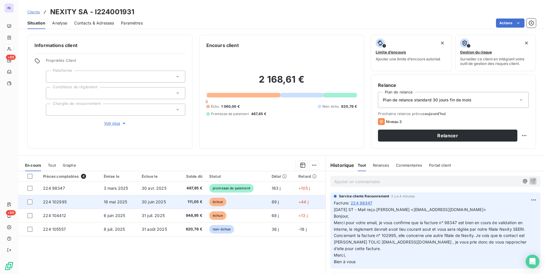
click at [149, 203] on span "30 juin 2025" at bounding box center [154, 201] width 24 height 5
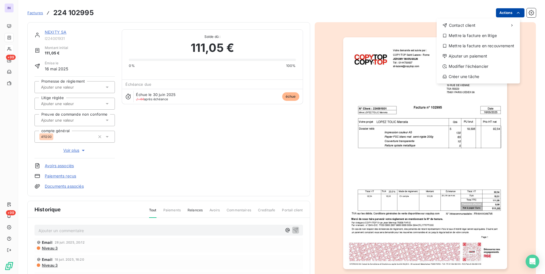
click at [500, 14] on html "IN +99 +99 Factures [PHONE_NUMBER] Actions Contact client Mettre la facture en …" at bounding box center [272, 137] width 545 height 274
click at [475, 34] on div "Mettre la facture en litige" at bounding box center [478, 35] width 79 height 9
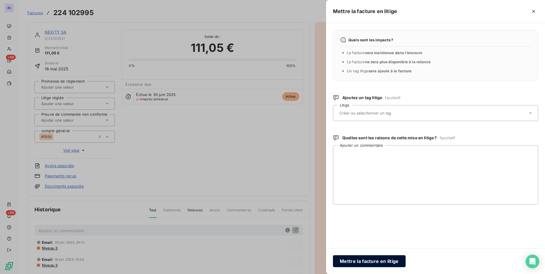
click at [378, 260] on button "Mettre la facture en litige" at bounding box center [369, 261] width 73 height 12
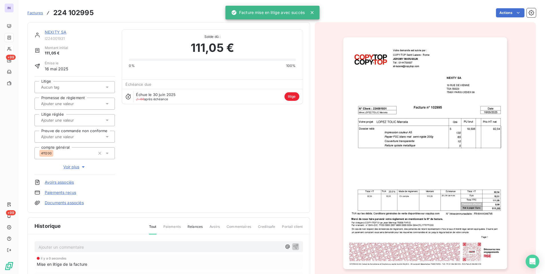
click at [74, 166] on span "Voir plus" at bounding box center [74, 167] width 23 height 6
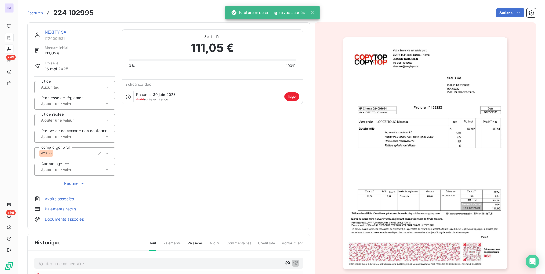
click at [91, 171] on div at bounding box center [71, 169] width 65 height 7
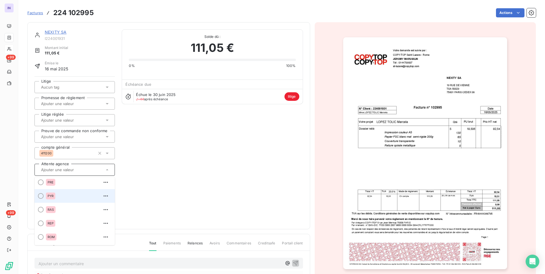
scroll to position [436, 0]
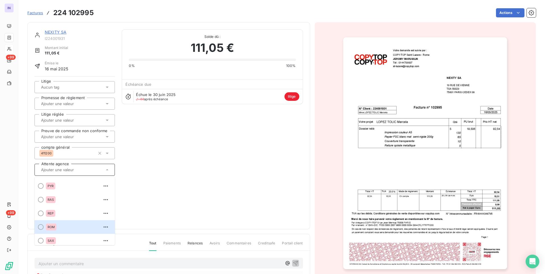
click at [41, 229] on div at bounding box center [41, 227] width 6 height 6
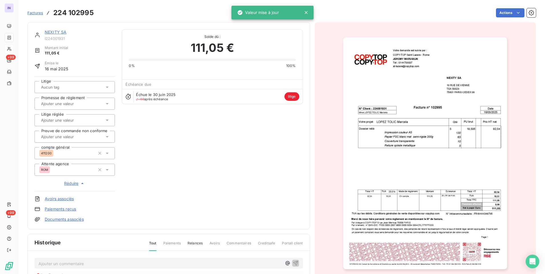
click at [193, 200] on div "NEXITY SA I224001931 Montant initial 111,05 € Émise le 16 mai 2025 Litige Prome…" at bounding box center [168, 125] width 268 height 193
click at [105, 263] on p "Ajouter un commentaire ﻿" at bounding box center [159, 263] width 243 height 7
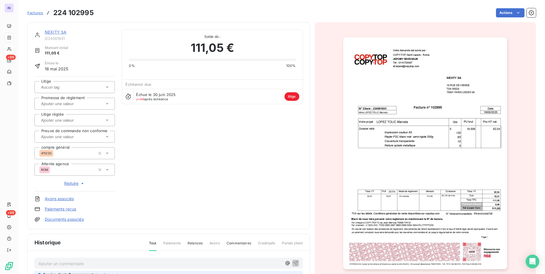
click at [57, 32] on link "NEXITY SA" at bounding box center [56, 32] width 22 height 5
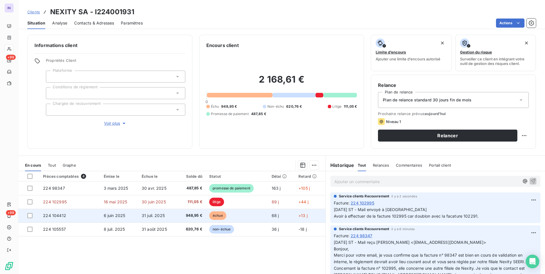
click at [174, 219] on td "31 juil. 2025" at bounding box center [157, 216] width 39 height 14
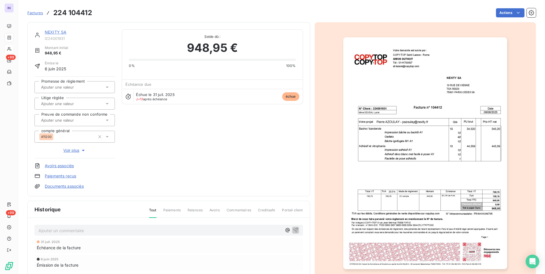
click at [83, 186] on link "Documents associés" at bounding box center [64, 186] width 39 height 6
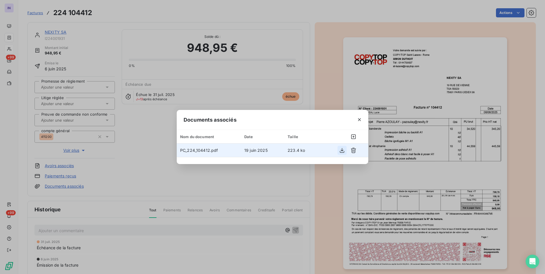
click at [342, 149] on icon "button" at bounding box center [342, 151] width 6 height 6
click at [361, 119] on icon "button" at bounding box center [359, 120] width 6 height 6
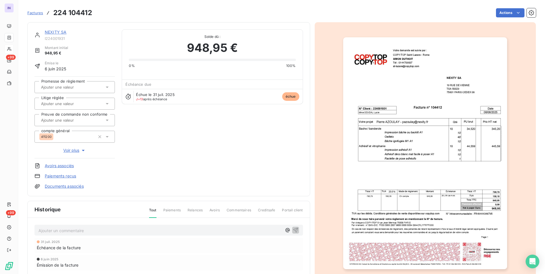
click at [56, 32] on link "NEXITY SA" at bounding box center [56, 32] width 22 height 5
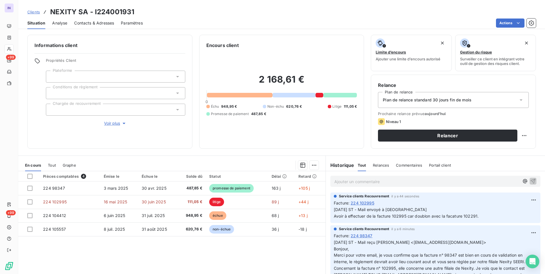
click at [100, 23] on span "Contacts & Adresses" at bounding box center [94, 23] width 40 height 6
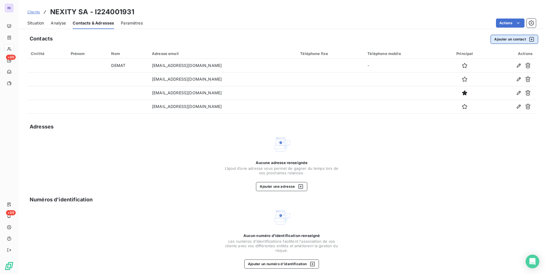
click at [495, 39] on button "Ajouter un contact" at bounding box center [514, 39] width 48 height 9
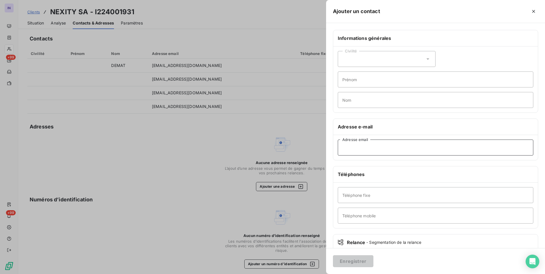
click at [378, 154] on input "Adresse email" at bounding box center [435, 148] width 195 height 16
type input "pazoulay@nexity.fr"
click at [350, 264] on button "Enregistrer" at bounding box center [353, 261] width 40 height 12
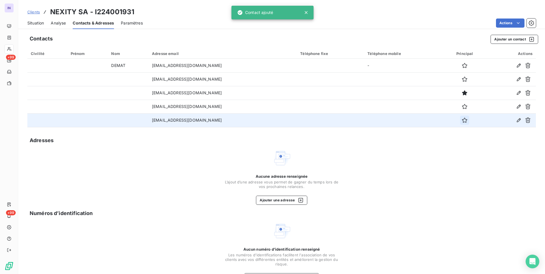
click at [461, 122] on icon "button" at bounding box center [464, 120] width 6 height 6
click at [35, 22] on span "Situation" at bounding box center [35, 23] width 17 height 6
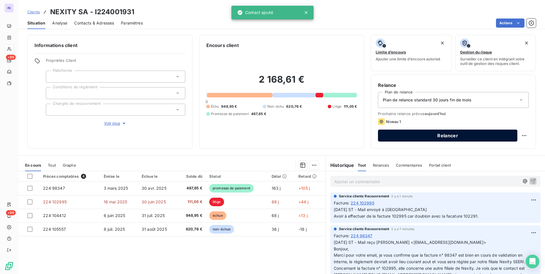
click at [452, 135] on button "Relancer" at bounding box center [447, 136] width 139 height 12
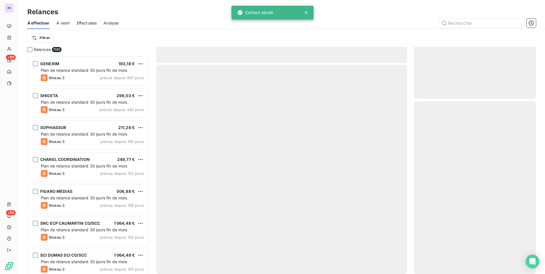
scroll to position [214, 118]
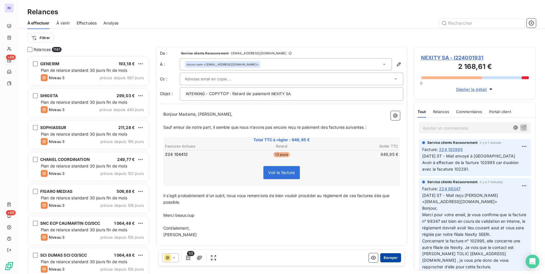
click at [390, 255] on button "Envoyer" at bounding box center [390, 257] width 21 height 9
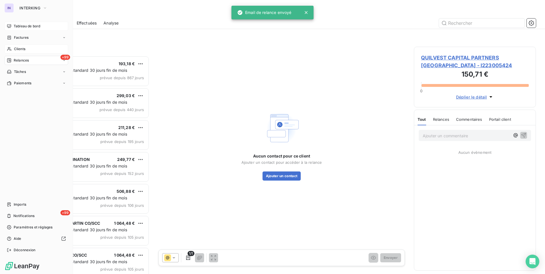
click at [16, 25] on span "Tableau de bord" at bounding box center [27, 26] width 26 height 5
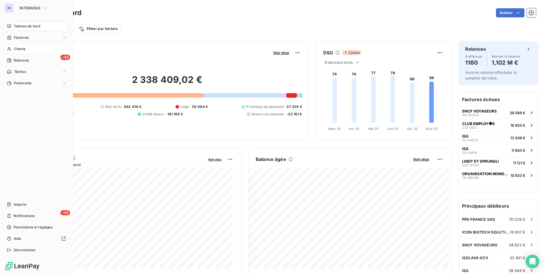
click at [21, 49] on span "Clients" at bounding box center [19, 48] width 11 height 5
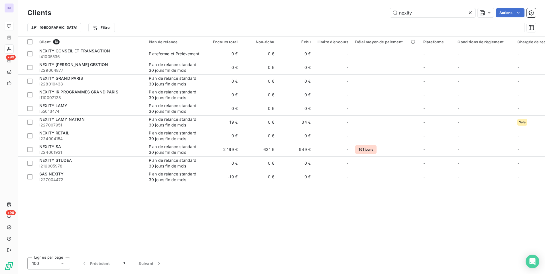
drag, startPoint x: 422, startPoint y: 12, endPoint x: 334, endPoint y: 11, distance: 88.3
click at [334, 11] on div "nexity Actions" at bounding box center [296, 12] width 477 height 9
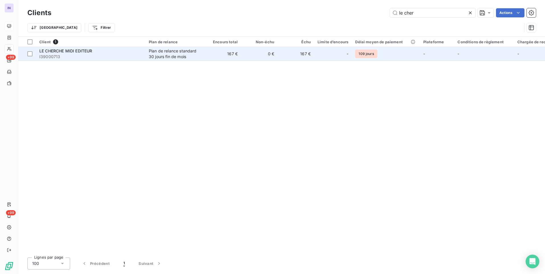
type input "le cher"
click at [162, 57] on div "Plan de relance standard 30 jours fin de mois" at bounding box center [175, 53] width 52 height 11
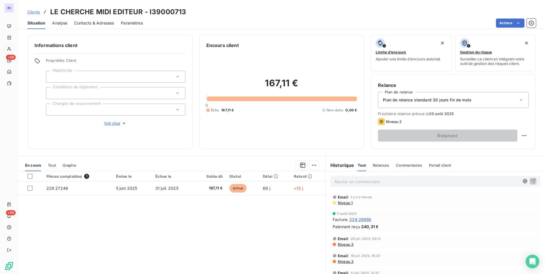
click at [343, 181] on p "Ajouter un commentaire ﻿" at bounding box center [426, 181] width 185 height 7
click at [424, 181] on p "05/08/2025 ST - Mail reçu de" at bounding box center [426, 181] width 185 height 7
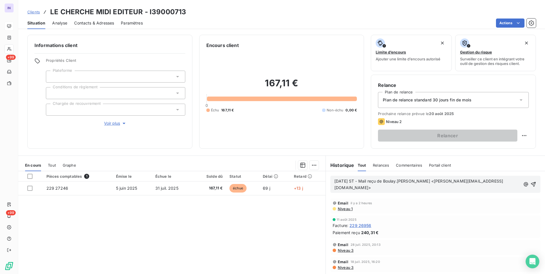
click at [352, 188] on p "05/08/2025 ST - Mail reçu de Boulay.Patricia <Patricia.BOULAY@editis.com>" at bounding box center [427, 184] width 186 height 13
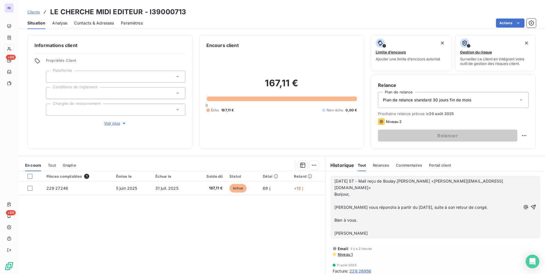
click at [337, 224] on p at bounding box center [427, 227] width 186 height 7
click at [337, 211] on p at bounding box center [427, 214] width 186 height 7
click at [334, 198] on p at bounding box center [427, 201] width 186 height 7
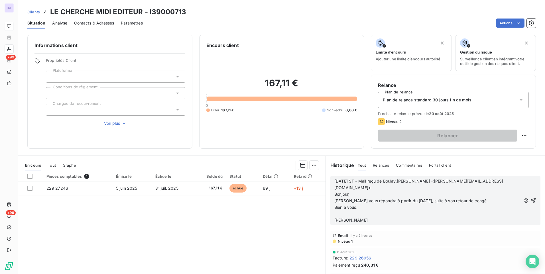
click at [335, 211] on p "﻿" at bounding box center [427, 214] width 186 height 7
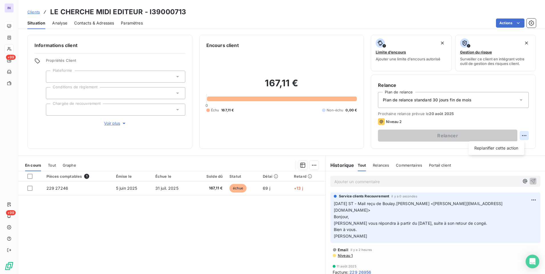
click at [517, 136] on html "IN +99 +99 Clients LE CHERCHE MIDI EDITEUR - I39000713 Situation Analyse Contac…" at bounding box center [272, 137] width 545 height 274
click at [511, 147] on div "Replanifier cette action" at bounding box center [496, 148] width 51 height 9
select select "7"
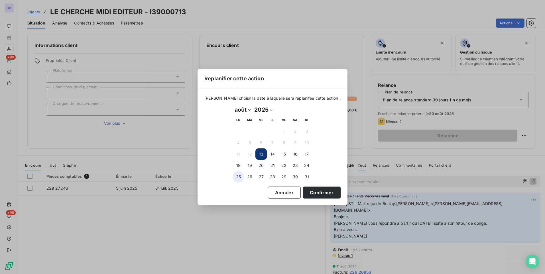
click at [234, 178] on button "25" at bounding box center [237, 176] width 11 height 11
click at [310, 192] on button "Confirmer" at bounding box center [322, 193] width 38 height 12
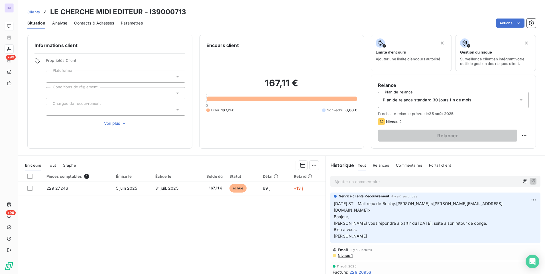
click at [100, 23] on span "Contacts & Adresses" at bounding box center [94, 23] width 40 height 6
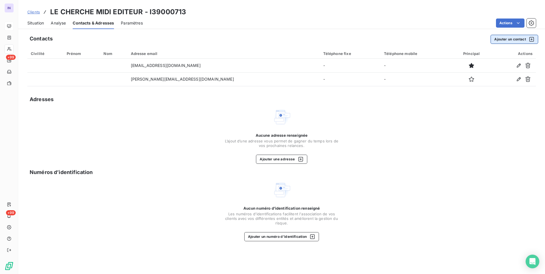
click at [514, 40] on button "Ajouter un contact" at bounding box center [514, 39] width 48 height 9
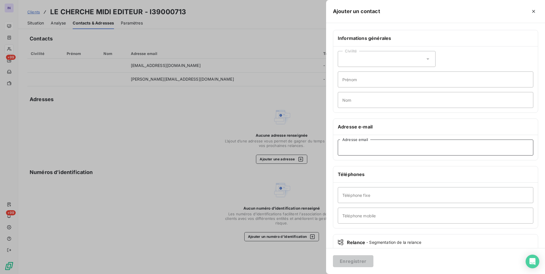
click at [349, 149] on input "Adresse email" at bounding box center [435, 148] width 195 height 16
paste input "edmee.poulain@litterature.editis.com"
type input "edmee.poulain@litterature.editis.com"
click at [357, 262] on button "Enregistrer" at bounding box center [353, 261] width 40 height 12
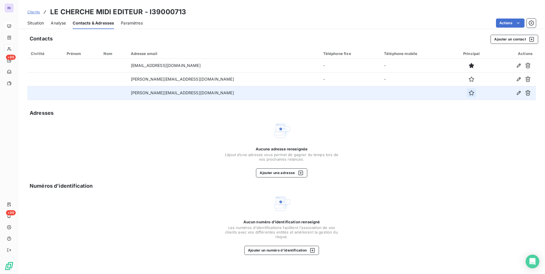
click at [467, 94] on button "button" at bounding box center [471, 92] width 9 height 9
click at [44, 22] on span "Situation" at bounding box center [35, 23] width 17 height 6
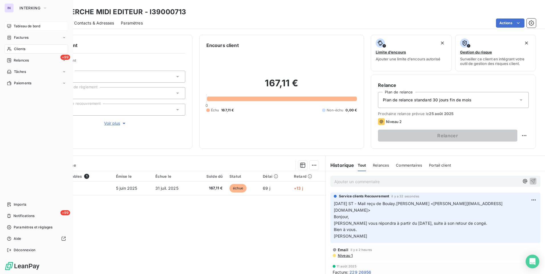
drag, startPoint x: 20, startPoint y: 47, endPoint x: 32, endPoint y: 47, distance: 12.3
click at [20, 47] on span "Clients" at bounding box center [19, 48] width 11 height 5
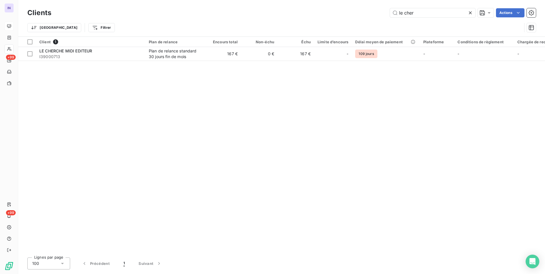
drag, startPoint x: 414, startPoint y: 13, endPoint x: 355, endPoint y: 17, distance: 59.4
click at [355, 16] on div "le cher Actions" at bounding box center [296, 12] width 477 height 9
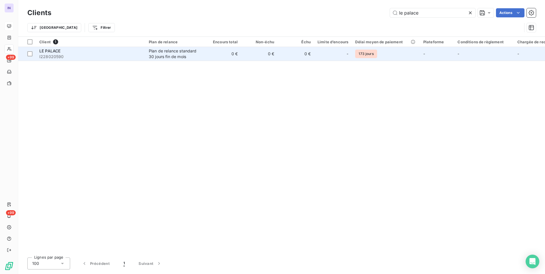
type input "le palace"
click at [220, 58] on td "0 €" at bounding box center [223, 54] width 36 height 14
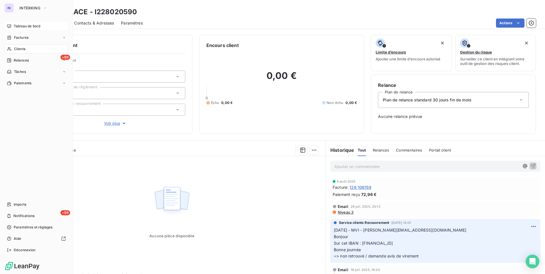
drag, startPoint x: 19, startPoint y: 48, endPoint x: 60, endPoint y: 48, distance: 40.7
click at [19, 48] on span "Clients" at bounding box center [19, 48] width 11 height 5
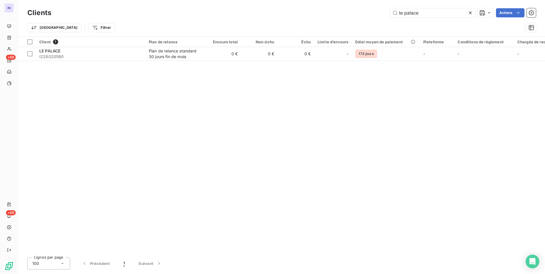
drag, startPoint x: 363, startPoint y: 15, endPoint x: 350, endPoint y: 18, distance: 14.0
click at [355, 15] on div "le palace Actions" at bounding box center [296, 12] width 477 height 9
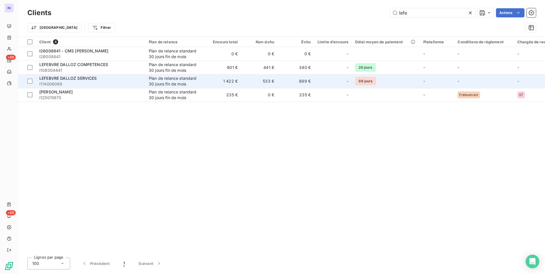
type input "lefe"
click at [103, 85] on span "I114006089" at bounding box center [90, 84] width 103 height 6
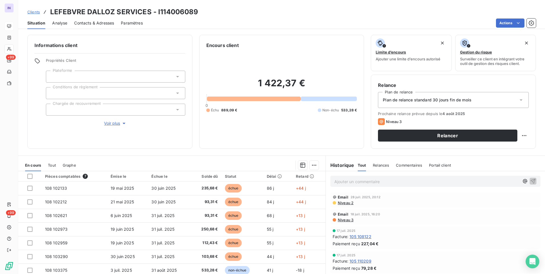
click at [97, 23] on span "Contacts & Adresses" at bounding box center [94, 23] width 40 height 6
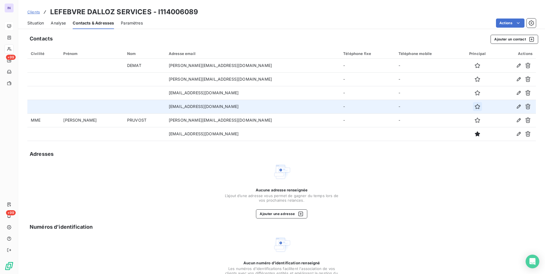
click at [474, 105] on icon "button" at bounding box center [477, 107] width 6 height 6
click at [36, 20] on span "Situation" at bounding box center [35, 23] width 17 height 6
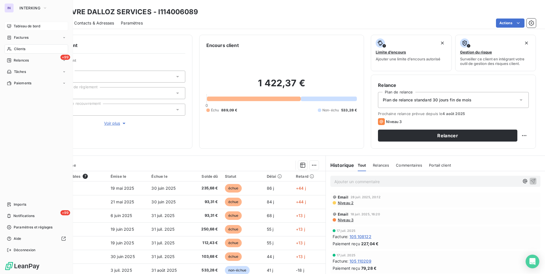
drag, startPoint x: 21, startPoint y: 49, endPoint x: 66, endPoint y: 53, distance: 45.2
click at [21, 49] on span "Clients" at bounding box center [19, 48] width 11 height 5
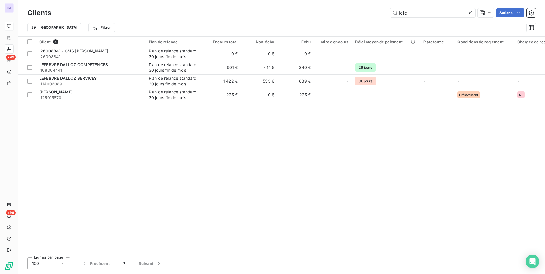
drag, startPoint x: 376, startPoint y: 15, endPoint x: 367, endPoint y: 19, distance: 10.2
click at [369, 18] on div "Clients lefe Actions" at bounding box center [281, 13] width 508 height 12
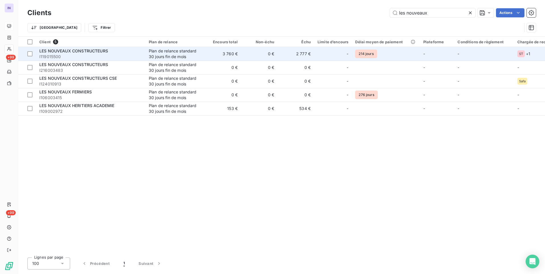
type input "les nouveaux"
click at [254, 54] on td "0 €" at bounding box center [259, 54] width 36 height 14
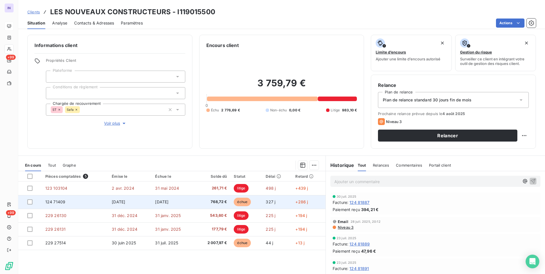
click at [138, 202] on td "[DATE]" at bounding box center [129, 202] width 43 height 14
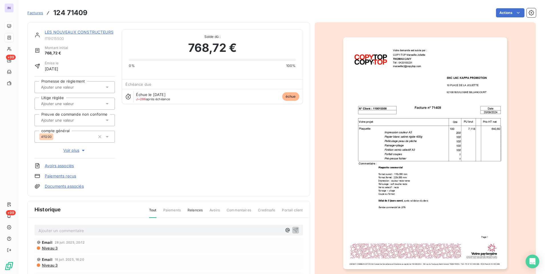
click at [73, 32] on link "LES NOUVEAUX CONSTRUCTEURS" at bounding box center [79, 32] width 69 height 5
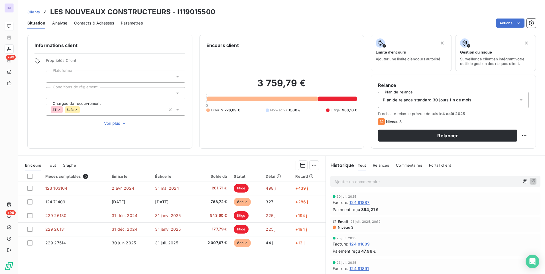
click at [519, 136] on html "IN +99 +99 Clients LES NOUVEAUX CONSTRUCTEURS - I119015500 Situation Analyse Co…" at bounding box center [272, 137] width 545 height 274
drag, startPoint x: 498, startPoint y: 150, endPoint x: 493, endPoint y: 150, distance: 4.9
click at [497, 150] on div "Replanifier cette action" at bounding box center [496, 148] width 51 height 9
select select "7"
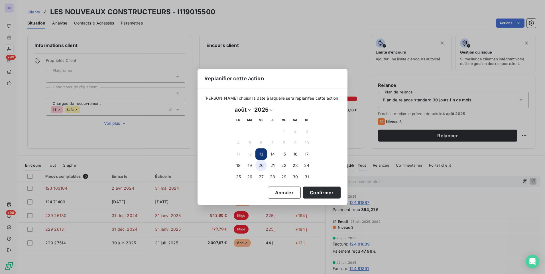
click at [259, 163] on button "20" at bounding box center [260, 165] width 11 height 11
click at [311, 193] on button "Confirmer" at bounding box center [322, 193] width 38 height 12
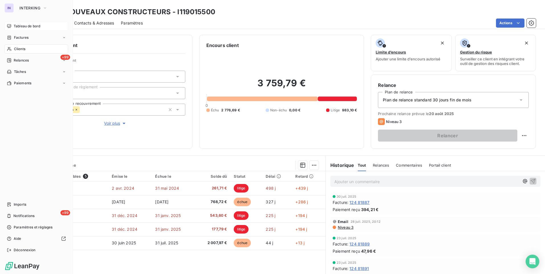
click at [28, 24] on span "Tableau de bord" at bounding box center [27, 26] width 26 height 5
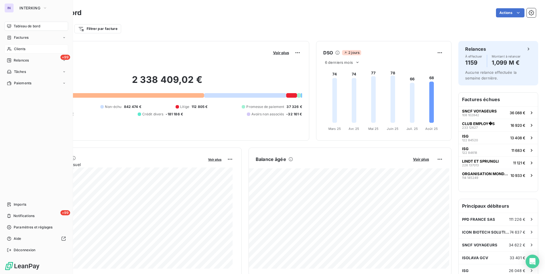
drag, startPoint x: 20, startPoint y: 50, endPoint x: 22, endPoint y: 48, distance: 3.6
click at [20, 50] on span "Clients" at bounding box center [19, 48] width 11 height 5
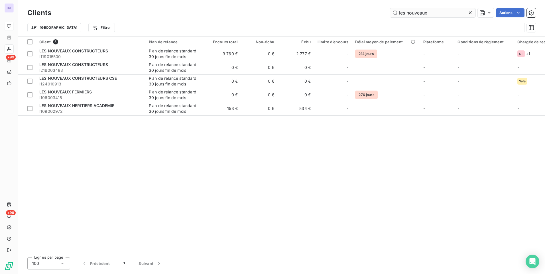
click at [438, 16] on input "les nouveaux" at bounding box center [432, 12] width 85 height 9
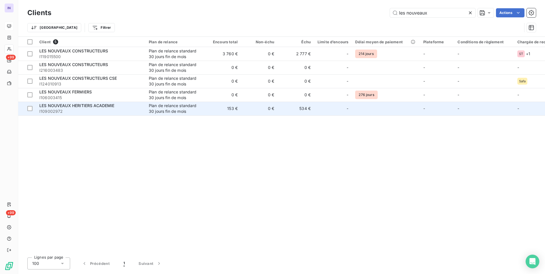
click at [136, 109] on span "I109002972" at bounding box center [90, 112] width 103 height 6
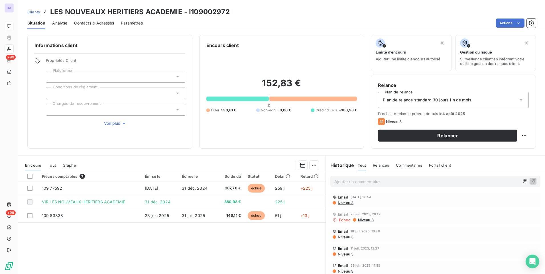
click at [358, 182] on p "Ajouter un commentaire ﻿" at bounding box center [426, 181] width 185 height 7
click at [341, 182] on span "29/08/2025 ST -" at bounding box center [345, 181] width 23 height 5
click at [374, 183] on p "[DATE] ST -" at bounding box center [426, 181] width 185 height 7
click at [404, 183] on p "[DATE] ST - Mail reçu de" at bounding box center [426, 181] width 185 height 7
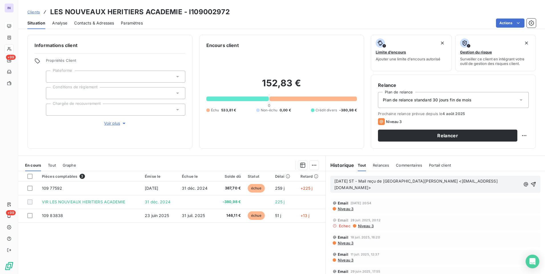
click at [360, 187] on p "29/07/2025 ST - Mail reçu de Véronique SOUSSAN <veronique.soussan@lnh-rh.com>" at bounding box center [427, 184] width 186 height 13
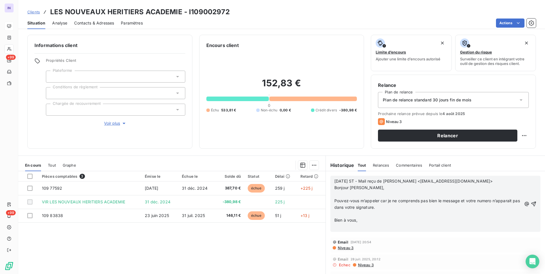
click at [336, 195] on p "﻿" at bounding box center [427, 194] width 187 height 7
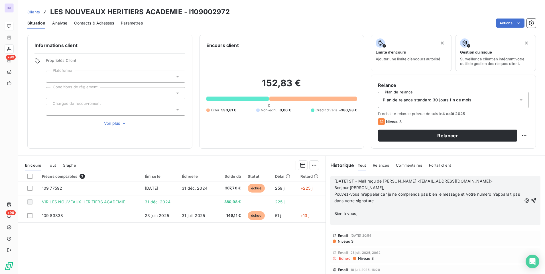
click at [337, 208] on p "﻿" at bounding box center [427, 207] width 187 height 7
click at [335, 216] on p "﻿" at bounding box center [427, 214] width 187 height 7
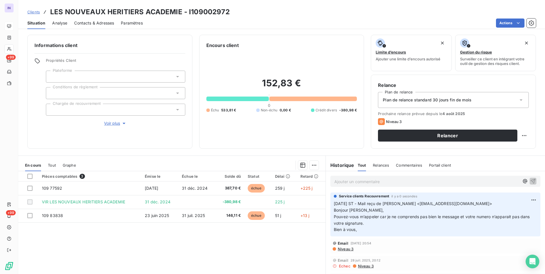
click at [356, 179] on p "Ajouter un commentaire ﻿" at bounding box center [426, 181] width 185 height 7
click at [499, 205] on p "29/07/2025 ST - Mail reçu de Véronique SOUSSAN <veronique.soussan@lnh-rh.com> B…" at bounding box center [435, 216] width 203 height 32
drag, startPoint x: 501, startPoint y: 203, endPoint x: 389, endPoint y: 204, distance: 112.2
click at [389, 204] on p "29/07/2025 ST - Mail reçu de Véronique SOUSSAN <veronique.soussan@lnh-rh.com> B…" at bounding box center [435, 216] width 203 height 32
copy span "Véronique SOUSSAN <veronique.soussan@lnh-rh.com>"
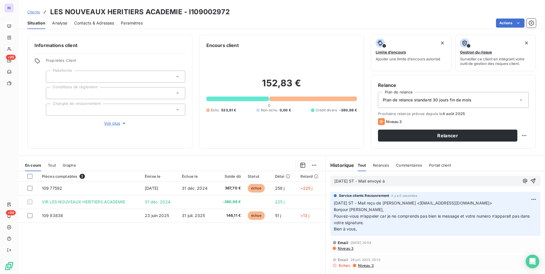
click at [420, 181] on p "13/08/2025 ST - Mail envoyé à" at bounding box center [426, 181] width 185 height 7
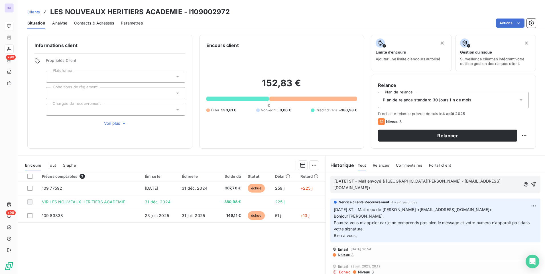
click at [344, 188] on p "13/08/2025 ST - Mail envoyé à Véronique SOUSSAN <veronique.soussan@lnh-rh.com>" at bounding box center [427, 184] width 186 height 13
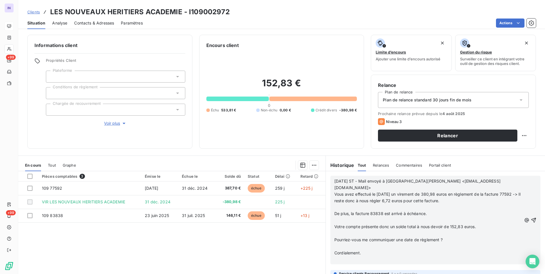
click at [336, 204] on p "﻿" at bounding box center [427, 207] width 187 height 7
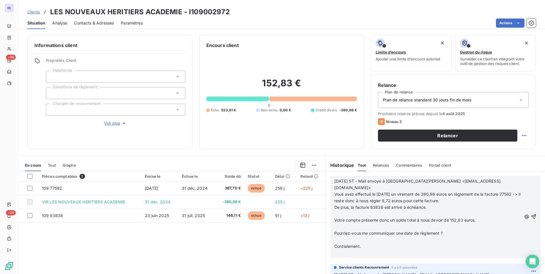
click at [338, 211] on p "﻿" at bounding box center [427, 214] width 187 height 7
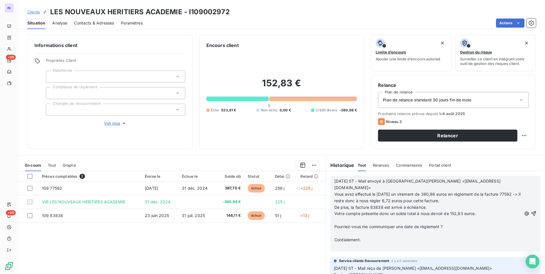
click at [337, 217] on p "﻿" at bounding box center [427, 220] width 187 height 7
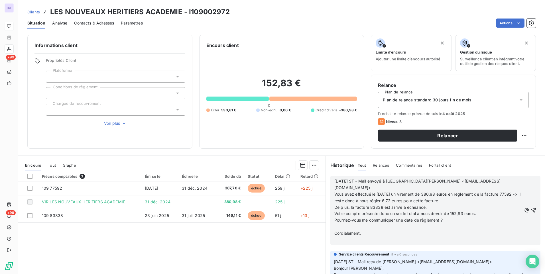
click at [338, 224] on p "﻿" at bounding box center [427, 227] width 187 height 7
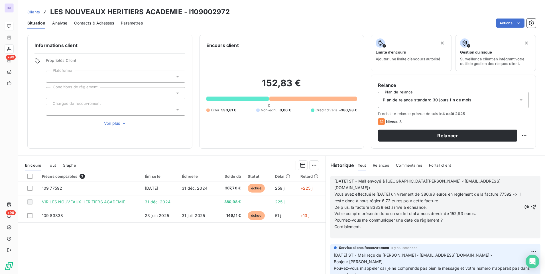
click at [338, 230] on p "﻿" at bounding box center [427, 233] width 187 height 7
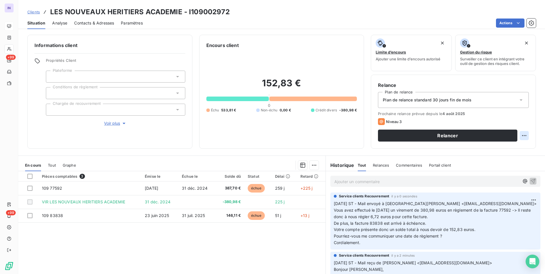
click at [520, 133] on html "IN +99 +99 Clients LES NOUVEAUX HERITIERS ACADEMIE - I109002972 Situation Analy…" at bounding box center [272, 137] width 545 height 274
drag, startPoint x: 509, startPoint y: 149, endPoint x: 506, endPoint y: 149, distance: 3.1
click at [508, 149] on div "Replanifier cette action" at bounding box center [496, 148] width 51 height 9
select select "7"
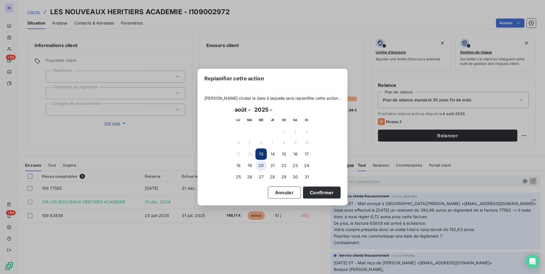
drag, startPoint x: 263, startPoint y: 165, endPoint x: 318, endPoint y: 193, distance: 61.4
click at [263, 165] on button "20" at bounding box center [260, 165] width 11 height 11
drag, startPoint x: 325, startPoint y: 193, endPoint x: 313, endPoint y: 200, distance: 13.9
click at [325, 193] on button "Confirmer" at bounding box center [322, 193] width 38 height 12
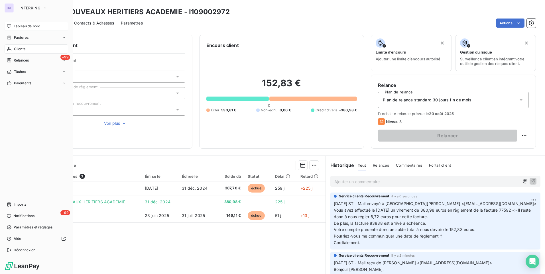
click at [24, 49] on span "Clients" at bounding box center [19, 48] width 11 height 5
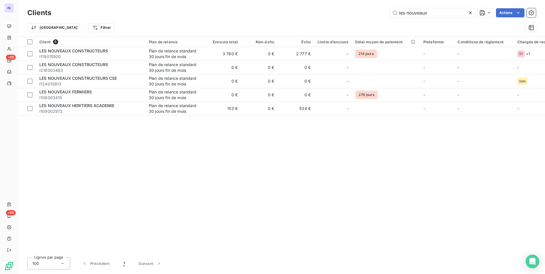
drag, startPoint x: 430, startPoint y: 12, endPoint x: 340, endPoint y: 10, distance: 90.0
click at [341, 10] on div "les nouveaux Actions" at bounding box center [296, 12] width 477 height 9
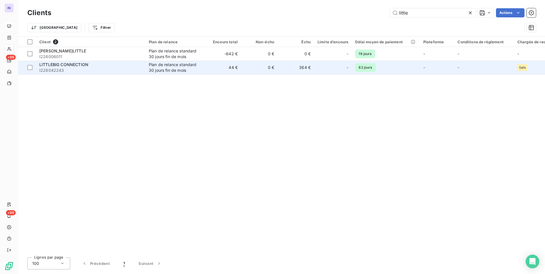
type input "little"
click at [148, 69] on td "Plan de relance standard 30 jours fin de mois" at bounding box center [174, 68] width 59 height 14
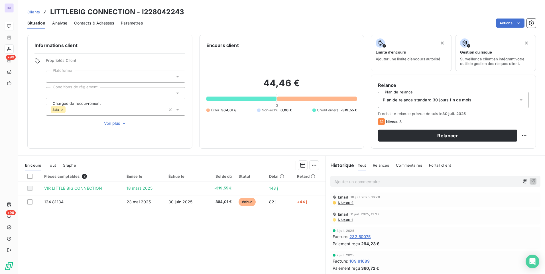
click at [365, 181] on p "Ajouter un commentaire ﻿" at bounding box center [426, 181] width 185 height 7
click at [410, 181] on p "21/07/2025 ST - Mail reçu de" at bounding box center [426, 181] width 185 height 7
click at [367, 185] on p "21/07/2025 ST - Mail reçu de DESIRAT Lucie <lucie.desirat@littlebigconnection.c…" at bounding box center [426, 181] width 185 height 7
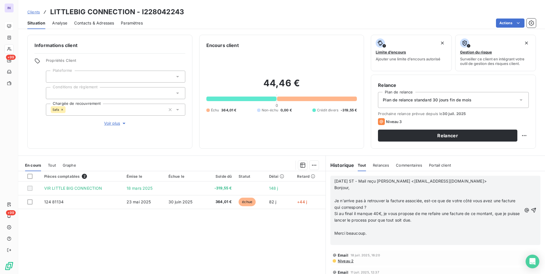
click at [338, 194] on p "﻿" at bounding box center [427, 194] width 187 height 7
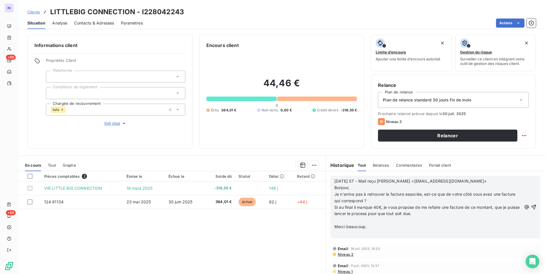
click at [338, 221] on p "﻿" at bounding box center [427, 220] width 187 height 7
click at [335, 230] on p "﻿" at bounding box center [427, 227] width 187 height 7
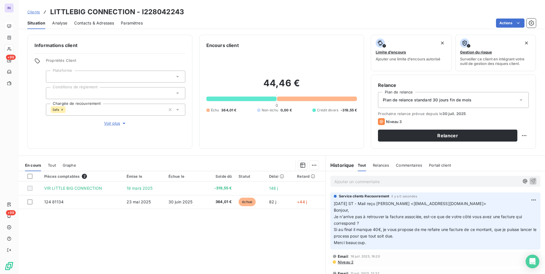
click at [363, 179] on p "Ajouter un commentaire ﻿" at bounding box center [426, 181] width 185 height 7
drag, startPoint x: 501, startPoint y: 203, endPoint x: 390, endPoint y: 205, distance: 111.4
click at [390, 205] on p "21/07/2025 ST - Mail reçu de DESIRAT Lucie <lucie.desirat@littlebigconnection.c…" at bounding box center [435, 223] width 203 height 46
copy span "DESIRAT Lucie <lucie.desirat@littlebigconnection.com>"
click at [402, 181] on p "13/08/2025 ST - Mail envoyé à" at bounding box center [426, 181] width 185 height 7
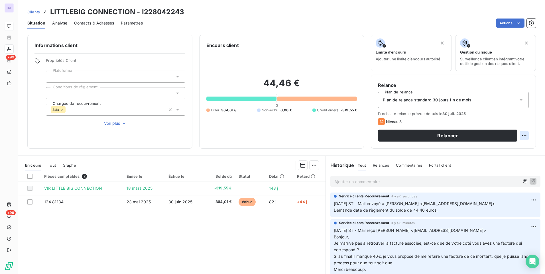
click at [521, 135] on html "IN +99 +99 Clients LITTLEBIG CONNECTION - I228042243 Situation Analyse Contacts…" at bounding box center [272, 137] width 545 height 274
click at [508, 149] on div "Replanifier cette action" at bounding box center [496, 148] width 51 height 9
select select "7"
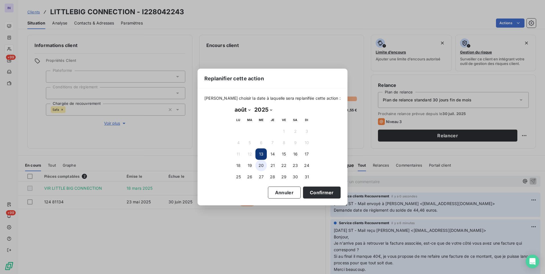
click at [263, 165] on button "20" at bounding box center [260, 165] width 11 height 11
click at [308, 191] on button "Confirmer" at bounding box center [322, 193] width 38 height 12
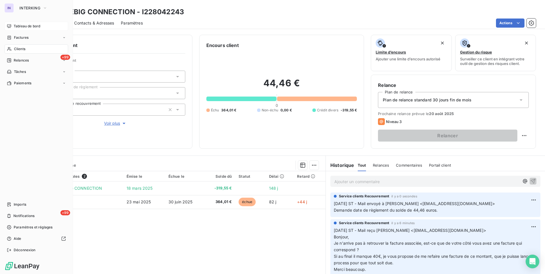
drag, startPoint x: 23, startPoint y: 49, endPoint x: 63, endPoint y: 46, distance: 40.3
click at [23, 49] on span "Clients" at bounding box center [19, 48] width 11 height 5
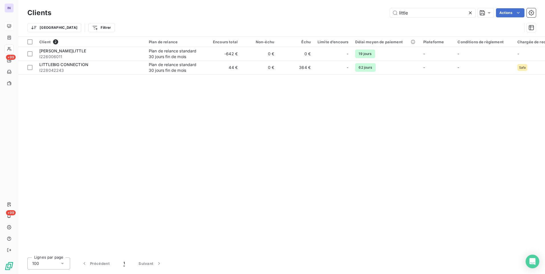
drag, startPoint x: 428, startPoint y: 13, endPoint x: 289, endPoint y: 19, distance: 139.1
click at [299, 17] on div "little Actions" at bounding box center [296, 12] width 477 height 9
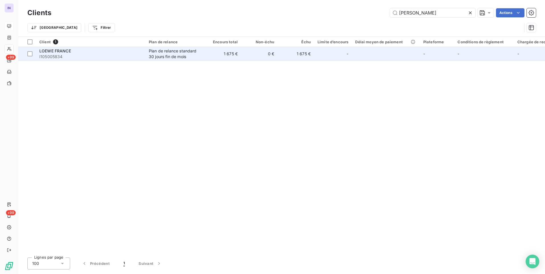
type input "loew"
click at [89, 55] on span "I105005834" at bounding box center [90, 57] width 103 height 6
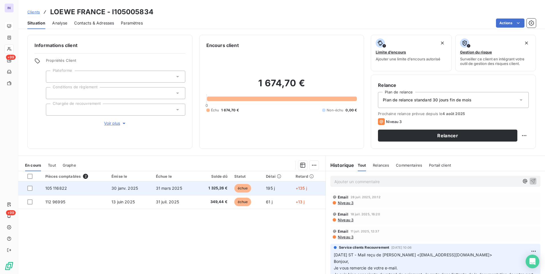
click at [177, 189] on span "31 mars 2025" at bounding box center [169, 188] width 26 height 5
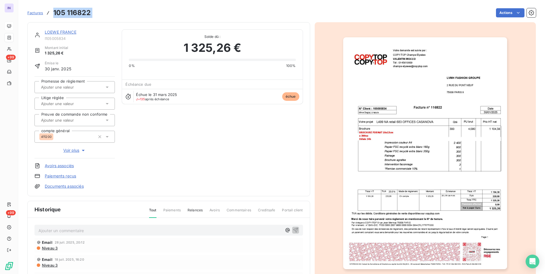
drag, startPoint x: 99, startPoint y: 13, endPoint x: 53, endPoint y: 13, distance: 45.3
click at [53, 13] on div "Factures 105 116822 Actions" at bounding box center [281, 13] width 508 height 12
copy section "105 116822 Actions"
click at [68, 232] on p "Ajouter un commentaire ﻿" at bounding box center [159, 230] width 243 height 7
click at [86, 232] on p "Ajouter un commentaire ﻿" at bounding box center [159, 230] width 243 height 7
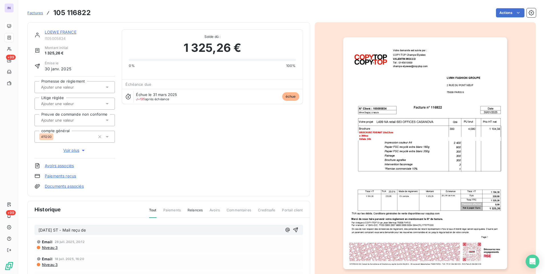
click at [128, 232] on p "31/07/2025 ST - Mail reçu de" at bounding box center [159, 230] width 243 height 7
click at [64, 234] on p "31/07/2025 ST - Mail reçu de Urszula BAGLAJ <urszula_baglaj@loewe.com>" at bounding box center [159, 230] width 243 height 7
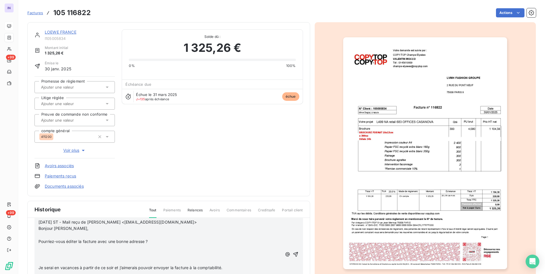
click at [50, 249] on p "﻿" at bounding box center [159, 248] width 243 height 7
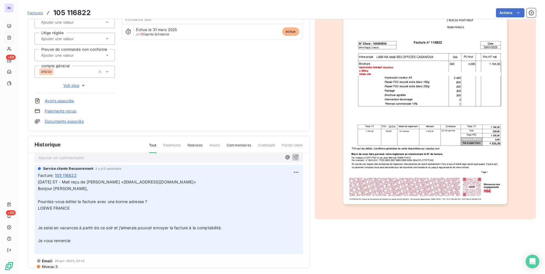
scroll to position [69, 0]
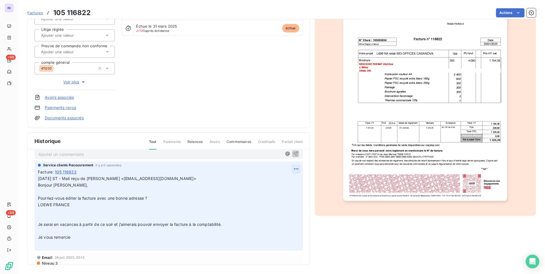
click at [292, 169] on html "IN +99 +99 Factures 105 116822 Actions LOEWE FRANCE I105005834 Montant initial …" at bounding box center [272, 137] width 545 height 274
drag, startPoint x: 272, startPoint y: 181, endPoint x: 154, endPoint y: 191, distance: 119.2
click at [272, 181] on div "Editer" at bounding box center [276, 181] width 32 height 9
click at [71, 206] on p "31/07/2025 ST - Mail reçu de Urszula BAGLAJ <urszula_baglaj@loewe.com> Bonjour …" at bounding box center [165, 211] width 254 height 72
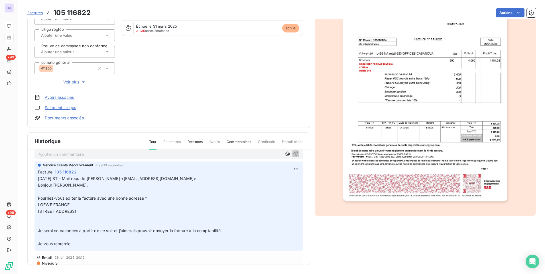
click at [285, 169] on html "IN +99 +99 Factures 105 116822 Actions LOEWE FRANCE I105005834 Montant initial …" at bounding box center [272, 137] width 545 height 274
drag, startPoint x: 267, startPoint y: 180, endPoint x: 234, endPoint y: 186, distance: 33.8
click at [267, 180] on div "Editer" at bounding box center [276, 181] width 32 height 9
click at [67, 212] on p "31/07/2025 ST - Mail reçu de Urszula BAGLAJ <urszula_baglaj@loewe.com> Bonjour …" at bounding box center [165, 211] width 254 height 72
click at [289, 166] on html "IN +99 +99 Factures 105 116822 Actions LOEWE FRANCE I105005834 Montant initial …" at bounding box center [272, 137] width 545 height 274
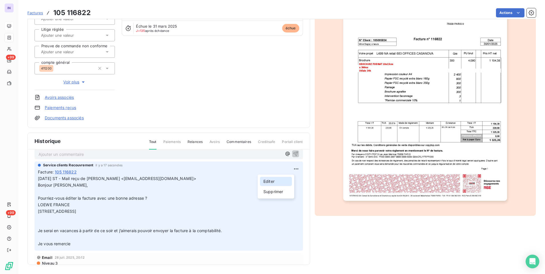
click at [273, 180] on div "Editer" at bounding box center [276, 181] width 32 height 9
click at [75, 212] on p "31/07/2025 ST - Mail reçu de Urszula BAGLAJ <urszula_baglaj@loewe.com> Bonjour …" at bounding box center [165, 211] width 254 height 72
click at [70, 212] on p "31/07/2025 ST - Mail reçu de Urszula BAGLAJ <urszula_baglaj@loewe.com> Bonjour …" at bounding box center [168, 211] width 261 height 72
drag, startPoint x: 294, startPoint y: 168, endPoint x: 291, endPoint y: 169, distance: 2.9
click at [293, 168] on div "Service clients Recouvrement il y a 21 secondes Facture : 105 116822 31/07/2025…" at bounding box center [168, 206] width 268 height 89
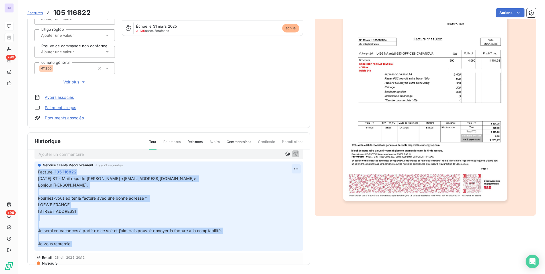
click at [290, 167] on html "IN +99 +99 Factures 105 116822 Actions LOEWE FRANCE I105005834 Montant initial …" at bounding box center [272, 137] width 545 height 274
click at [67, 213] on p "31/07/2025 ST - Mail reçu de Urszula BAGLAJ <urszula_baglaj@loewe.com> Bonjour …" at bounding box center [168, 211] width 261 height 72
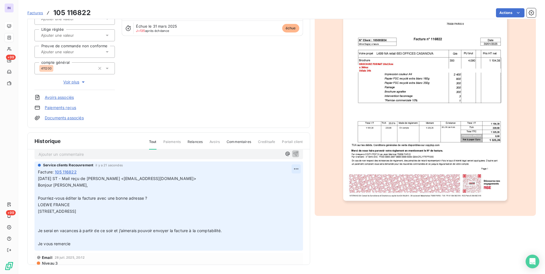
click at [289, 169] on html "IN +99 +99 Factures 105 116822 Actions LOEWE FRANCE I105005834 Montant initial …" at bounding box center [272, 137] width 545 height 274
drag, startPoint x: 265, startPoint y: 182, endPoint x: 183, endPoint y: 200, distance: 84.5
click at [265, 182] on div "Editer" at bounding box center [276, 181] width 32 height 9
click at [76, 211] on p "31/07/2025 ST - Mail reçu de Urszula BAGLAJ <urszula_baglaj@loewe.com> Bonjour …" at bounding box center [165, 211] width 254 height 72
click at [288, 169] on html "IN +99 +99 Factures 105 116822 Actions LOEWE FRANCE I105005834 Montant initial …" at bounding box center [272, 137] width 545 height 274
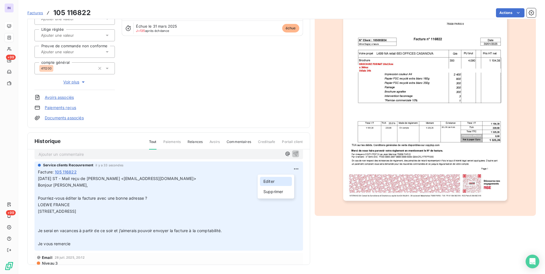
click at [273, 182] on div "Editer" at bounding box center [276, 181] width 32 height 9
click at [72, 211] on p "31/07/2025 ST - Mail reçu de Urszula BAGLAJ <urszula_baglaj@loewe.com> Bonjour …" at bounding box center [165, 211] width 254 height 72
drag, startPoint x: 61, startPoint y: 209, endPoint x: 65, endPoint y: 210, distance: 4.3
click at [61, 209] on span "31/07/2025 ST - Mail reçu de Urszula BAGLAJ <urszula_baglaj@loewe.com> Bonjour …" at bounding box center [130, 211] width 184 height 70
click at [66, 212] on p "31/07/2025 ST - Mail reçu de Urszula BAGLAJ <urszula_baglaj@loewe.com> Bonjour …" at bounding box center [168, 211] width 261 height 72
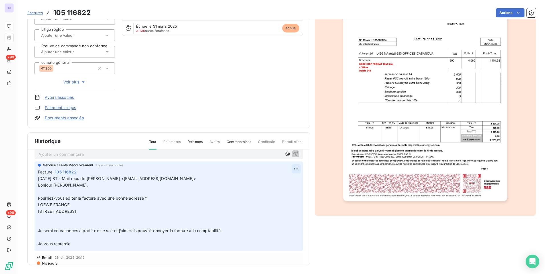
click at [288, 169] on html "IN +99 +99 Factures 105 116822 Actions LOEWE FRANCE I105005834 Montant initial …" at bounding box center [272, 137] width 545 height 274
click at [269, 181] on div "Editer" at bounding box center [276, 181] width 32 height 9
click at [70, 211] on p "31/07/2025 ST - Mail reçu de Urszula BAGLAJ <urszula_baglaj@loewe.com> Bonjour …" at bounding box center [165, 211] width 254 height 72
click at [103, 212] on p "31/07/2025 ST - Mail reçu de Urszula BAGLAJ <urszula_baglaj@loewe.com> Bonjour …" at bounding box center [168, 211] width 261 height 72
click at [44, 222] on p "31/07/2025 ST - Mail reçu de Urszula BAGLAJ <urszula_baglaj@loewe.com> Bonjour …" at bounding box center [168, 211] width 261 height 72
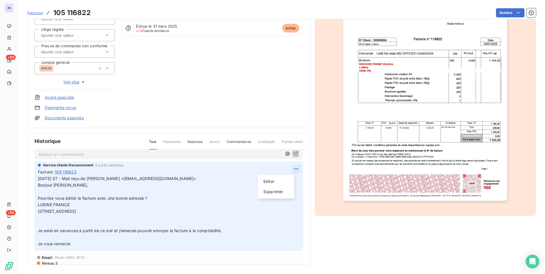
click at [291, 170] on html "IN +99 +99 Factures 105 116822 Actions LOEWE FRANCE I105005834 Montant initial …" at bounding box center [272, 137] width 545 height 274
drag, startPoint x: 280, startPoint y: 182, endPoint x: 99, endPoint y: 208, distance: 183.1
click at [280, 182] on div "Editer" at bounding box center [276, 181] width 32 height 9
click at [46, 221] on p "31/07/2025 ST - Mail reçu de Urszula BAGLAJ <urszula_baglaj@loewe.com> Bonjour …" at bounding box center [165, 211] width 254 height 72
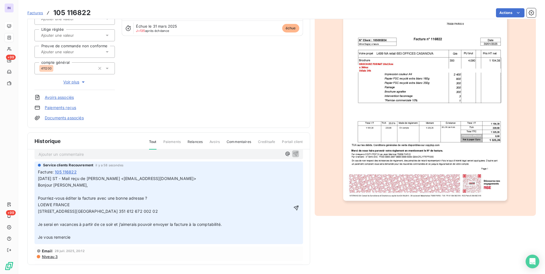
click at [45, 221] on p "31/07/2025 ST - Mail reçu de Urszula BAGLAJ <urszula_baglaj@loewe.com> Bonjour …" at bounding box center [165, 207] width 254 height 65
click at [40, 223] on p "31/07/2025 ST - Mail reçu de Urszula BAGLAJ <urszula_baglaj@loewe.com> Bonjour …" at bounding box center [165, 207] width 254 height 65
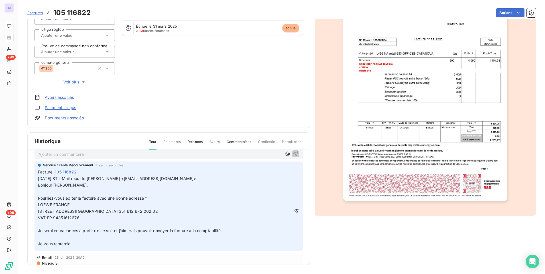
click at [43, 245] on p "31/07/2025 ST - Mail reçu de Urszula BAGLAJ <urszula_baglaj@loewe.com> Bonjour …" at bounding box center [165, 211] width 254 height 72
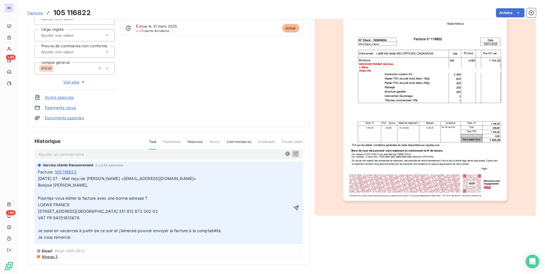
click at [45, 241] on p "31/07/2025 ST - Mail reçu de Urszula BAGLAJ <urszula_baglaj@loewe.com> Bonjour …" at bounding box center [165, 207] width 254 height 65
click at [45, 191] on p "31/07/2025 ST - Mail reçu de Urszula BAGLAJ <urszula_baglaj@loewe.com> Bonjour …" at bounding box center [165, 207] width 254 height 65
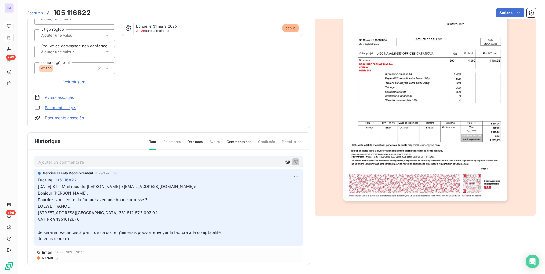
scroll to position [0, 0]
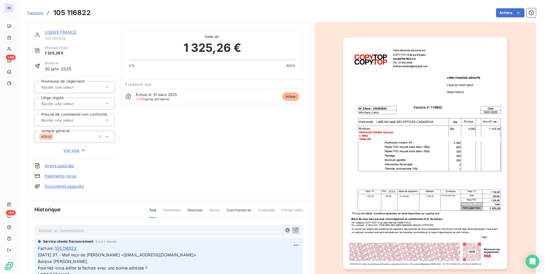
click at [66, 31] on link "LOEWE FRANCE" at bounding box center [61, 32] width 32 height 5
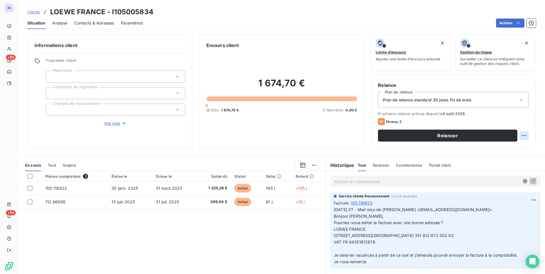
click at [520, 133] on html "IN +99 +99 Clients LOEWE FRANCE - I105005834 Situation Analyse Contacts & Adres…" at bounding box center [272, 137] width 545 height 274
click at [509, 150] on div "Replanifier cette action" at bounding box center [496, 148] width 51 height 9
select select "7"
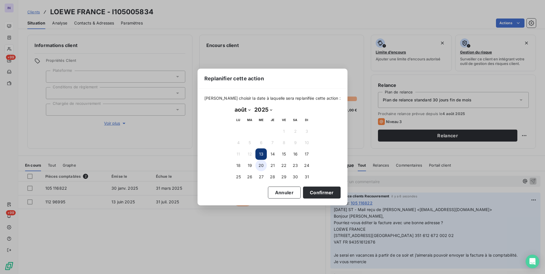
click at [263, 166] on button "20" at bounding box center [260, 165] width 11 height 11
click at [310, 190] on button "Confirmer" at bounding box center [322, 193] width 38 height 12
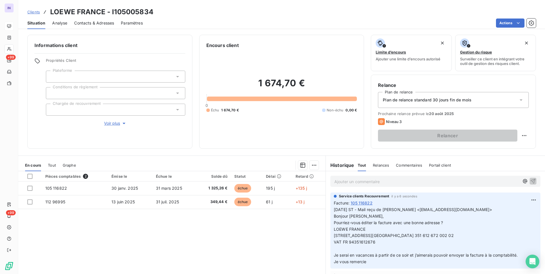
click at [353, 183] on p "Ajouter un commentaire ﻿" at bounding box center [426, 181] width 185 height 7
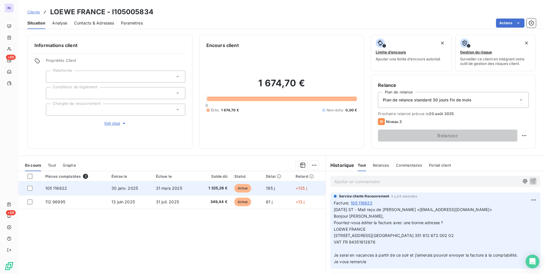
click at [126, 189] on span "30 janv. 2025" at bounding box center [124, 188] width 26 height 5
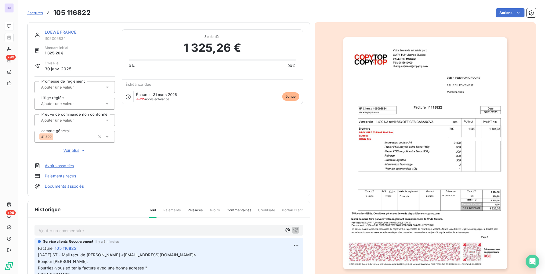
click at [241, 230] on p "Ajouter un commentaire ﻿" at bounding box center [159, 230] width 243 height 7
drag, startPoint x: 190, startPoint y: 252, endPoint x: 97, endPoint y: 253, distance: 93.7
copy span "Urszula BAGLAJ <urszula_baglaj@loewe.com>"
click at [121, 228] on p "13/08/2025 ST - Mail envoyé à" at bounding box center [159, 230] width 243 height 7
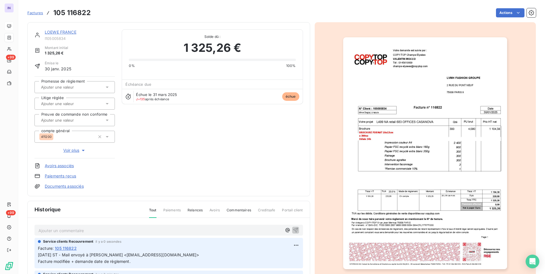
click at [72, 32] on link "LOEWE FRANCE" at bounding box center [61, 32] width 32 height 5
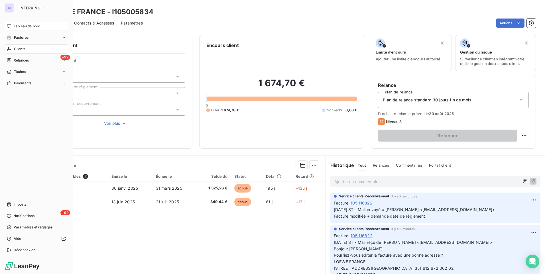
click at [18, 50] on span "Clients" at bounding box center [19, 48] width 11 height 5
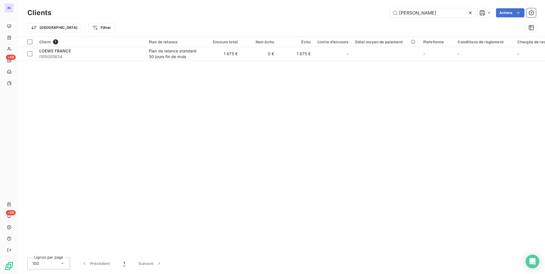
drag, startPoint x: 414, startPoint y: 12, endPoint x: 303, endPoint y: 22, distance: 111.5
click at [320, 12] on div "loew Actions" at bounding box center [296, 12] width 477 height 9
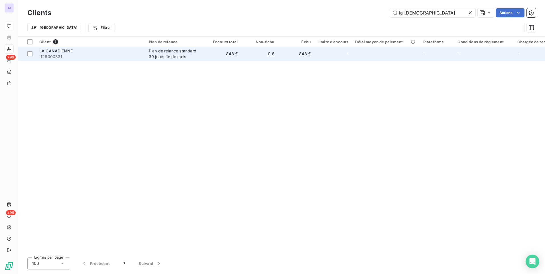
type input "la canadienn"
click at [196, 51] on div "Plan de relance standard 30 jours fin de mois" at bounding box center [175, 53] width 52 height 11
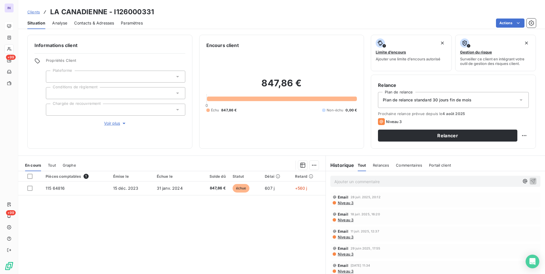
click at [351, 180] on p "Ajouter un commentaire ﻿" at bounding box center [426, 181] width 185 height 7
click at [405, 181] on p "19/07/2025 ST - Mail reçu de" at bounding box center [426, 181] width 185 height 7
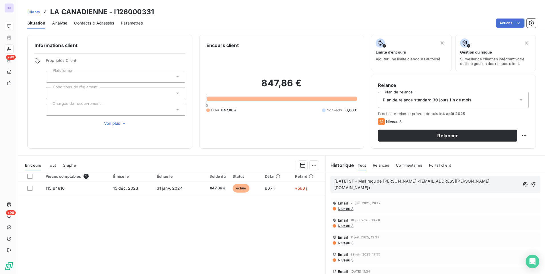
click at [367, 189] on p "19/07/2025 ST - Mail reçu de Jean Sebastien Veilleux <js.veilleux@la-canadienne…" at bounding box center [426, 184] width 185 height 13
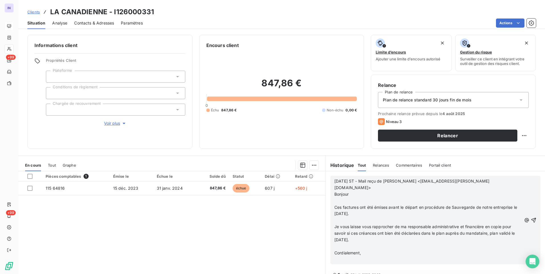
click at [341, 198] on p "﻿" at bounding box center [427, 201] width 187 height 7
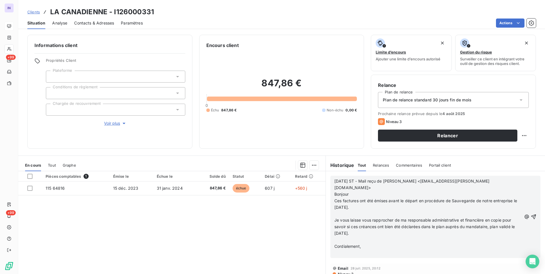
click at [338, 211] on p "﻿" at bounding box center [427, 214] width 187 height 7
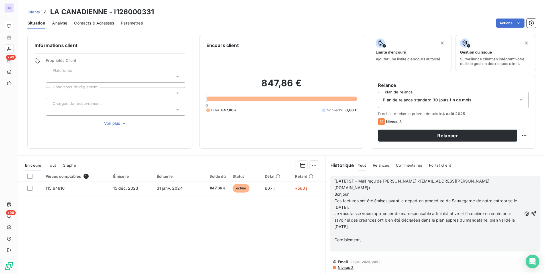
click at [340, 230] on p "﻿" at bounding box center [427, 233] width 187 height 7
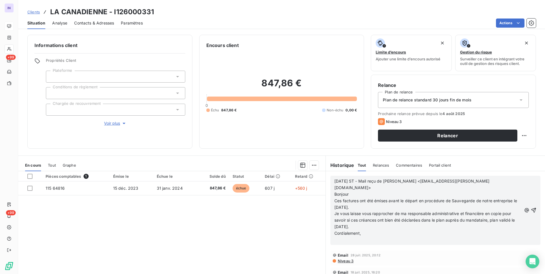
click at [335, 237] on p "﻿" at bounding box center [427, 240] width 187 height 7
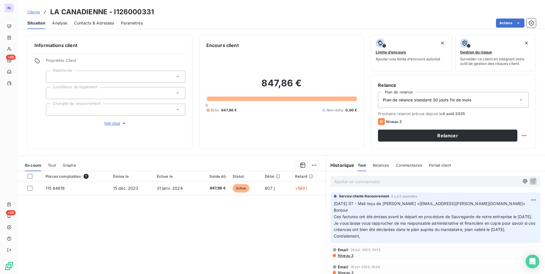
click at [84, 93] on div at bounding box center [115, 93] width 139 height 12
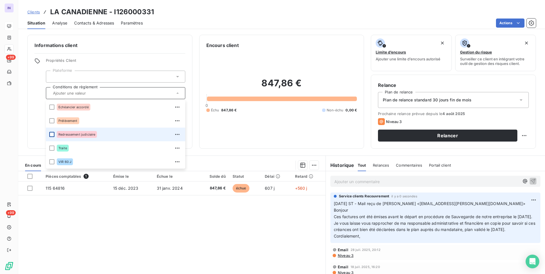
click at [52, 134] on div at bounding box center [51, 134] width 5 height 5
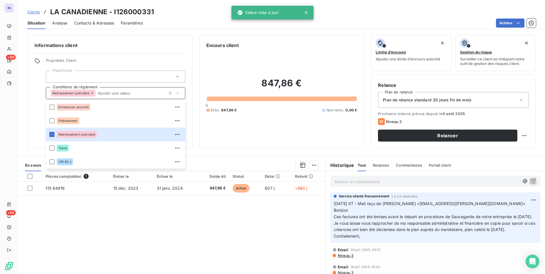
click at [439, 97] on span "Plan de relance standard 30 jours fin de mois" at bounding box center [427, 100] width 89 height 6
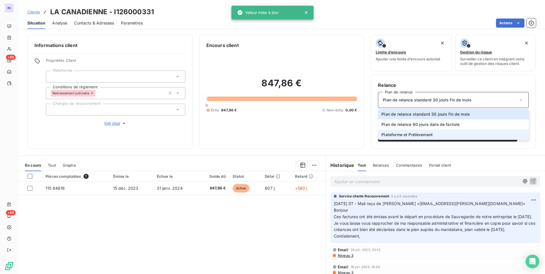
click at [401, 135] on span "Plateforme et Prélèvement" at bounding box center [406, 135] width 51 height 6
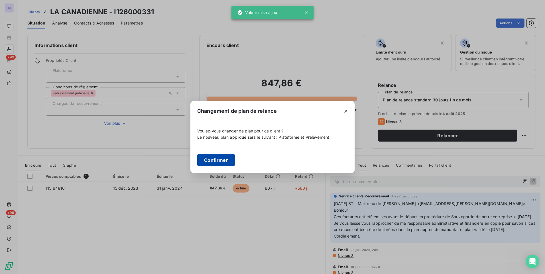
click at [212, 163] on button "Confirmer" at bounding box center [216, 160] width 38 height 12
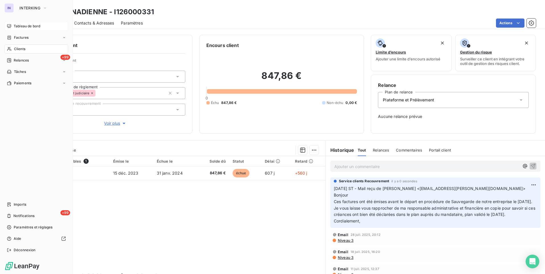
drag, startPoint x: 18, startPoint y: 48, endPoint x: 25, endPoint y: 48, distance: 7.1
click at [18, 48] on span "Clients" at bounding box center [19, 48] width 11 height 5
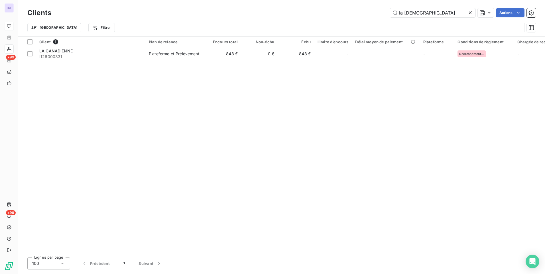
drag, startPoint x: 438, startPoint y: 14, endPoint x: 316, endPoint y: 27, distance: 122.0
click at [322, 19] on div "Clients la canadienn Actions Trier Filtrer" at bounding box center [281, 22] width 508 height 30
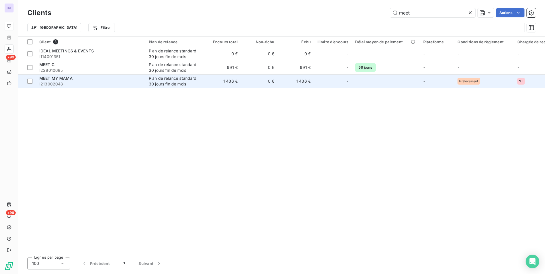
type input "meet"
click at [90, 81] on div "MEET MY MAMA" at bounding box center [90, 78] width 103 height 6
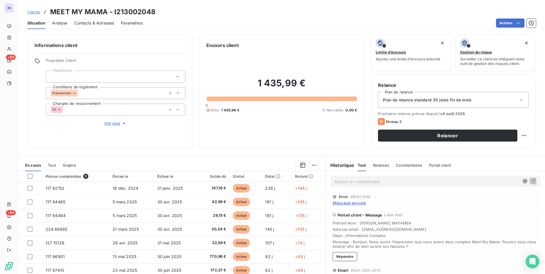
drag, startPoint x: 74, startPoint y: 91, endPoint x: 75, endPoint y: 97, distance: 6.0
click at [74, 92] on icon at bounding box center [74, 92] width 3 height 3
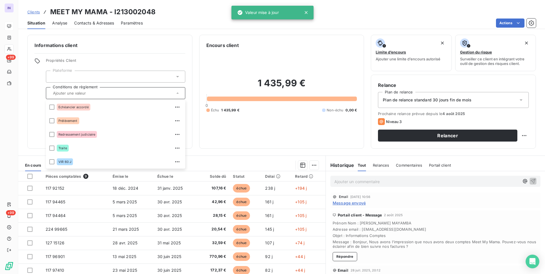
click at [244, 155] on div "Informations client Propriétés Client Plateforme Conditions de règlement Echéan…" at bounding box center [281, 152] width 526 height 243
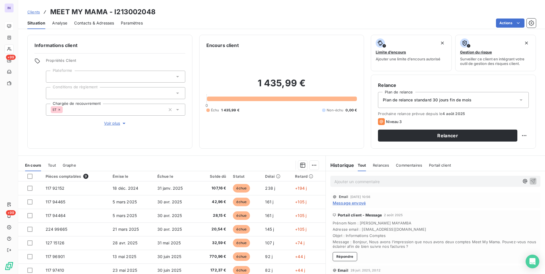
click at [359, 181] on p "Ajouter un commentaire ﻿" at bounding box center [426, 181] width 185 height 7
click at [398, 182] on p "02/08/2025 ST - Mail reçu de" at bounding box center [426, 181] width 185 height 7
click at [336, 185] on p "02/08/2025 ST - Mail reçu de Factures Meet My Mama <factures@meetmymama.com>" at bounding box center [426, 181] width 185 height 7
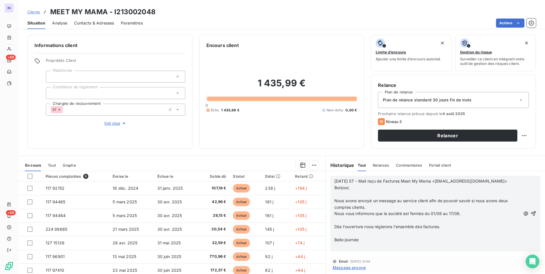
click at [337, 194] on p "﻿" at bounding box center [427, 194] width 186 height 7
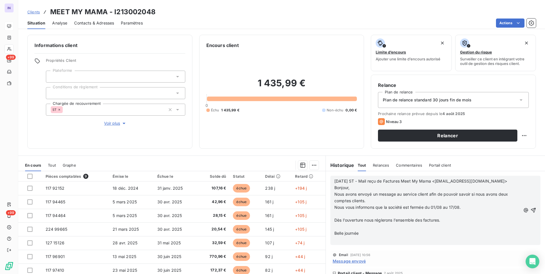
click at [342, 214] on p "﻿" at bounding box center [427, 214] width 186 height 7
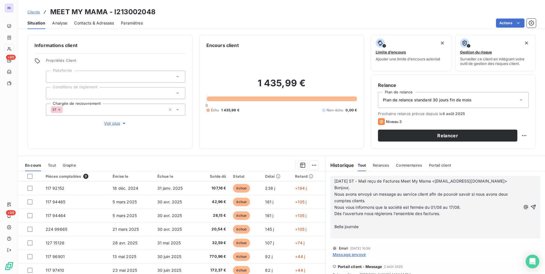
click at [338, 222] on p "﻿" at bounding box center [427, 220] width 186 height 7
click at [336, 230] on div "02/08/2025 ST - Mail reçu de Factures Meet My Mama <factures@meetmymama.com> Bo…" at bounding box center [435, 204] width 210 height 56
click at [338, 227] on p "﻿" at bounding box center [427, 227] width 186 height 7
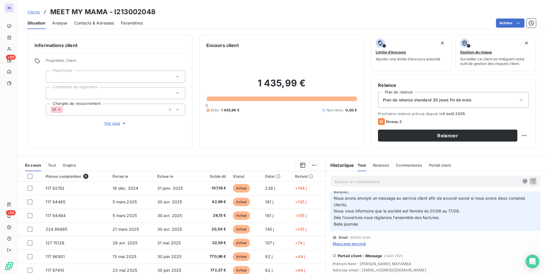
scroll to position [28, 0]
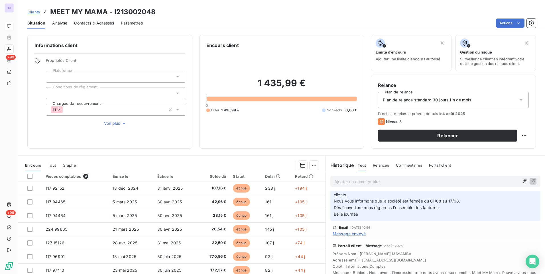
click at [353, 236] on span "Message envoyé" at bounding box center [348, 234] width 33 height 6
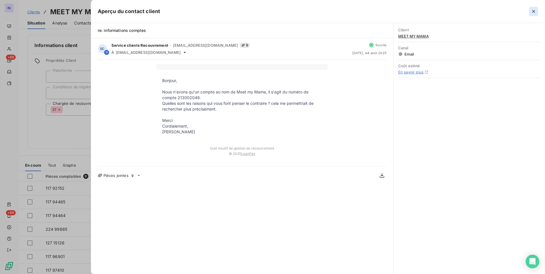
click at [535, 11] on icon "button" at bounding box center [533, 12] width 6 height 6
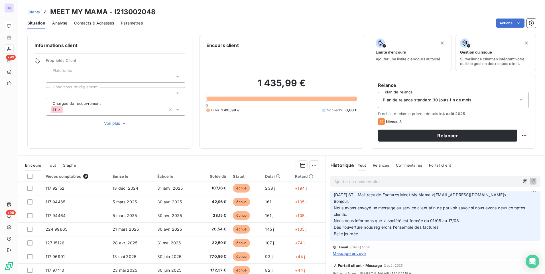
scroll to position [0, 0]
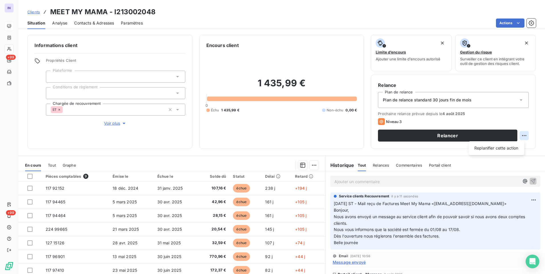
click at [519, 134] on html "IN +99 +99 Clients MEET MY MAMA - I213002048 Situation Analyse Contacts & Adres…" at bounding box center [272, 137] width 545 height 274
click at [496, 149] on div "Replanifier cette action" at bounding box center [496, 148] width 51 height 9
select select "7"
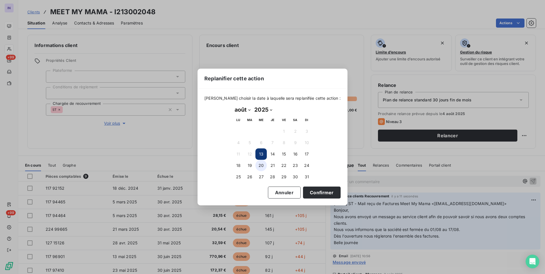
click at [259, 164] on button "20" at bounding box center [260, 165] width 11 height 11
click at [314, 191] on button "Confirmer" at bounding box center [322, 193] width 38 height 12
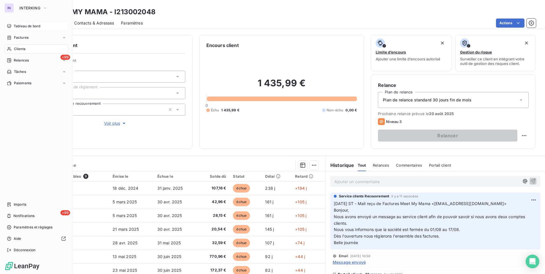
click at [21, 50] on span "Clients" at bounding box center [19, 48] width 11 height 5
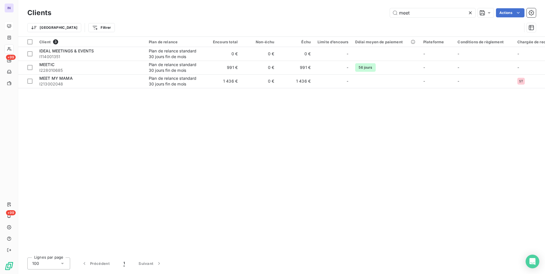
drag, startPoint x: 394, startPoint y: 13, endPoint x: 293, endPoint y: 10, distance: 101.2
click at [310, 8] on div "Clients meet Actions" at bounding box center [281, 13] width 508 height 12
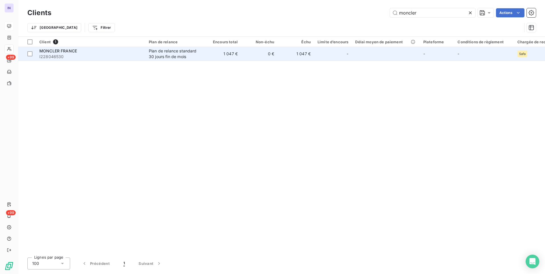
type input "moncler"
click at [97, 54] on span "I228046530" at bounding box center [90, 57] width 103 height 6
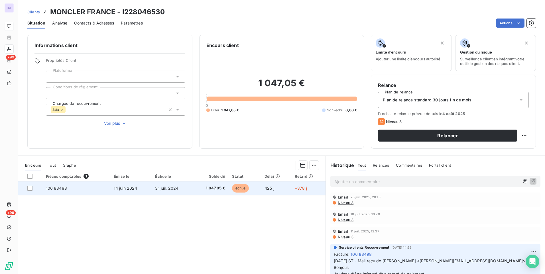
click at [131, 189] on span "14 juin 2024" at bounding box center [126, 188] width 24 height 5
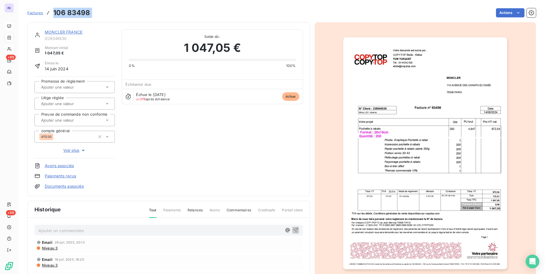
drag, startPoint x: 93, startPoint y: 13, endPoint x: 54, endPoint y: 16, distance: 38.8
click at [54, 16] on div "Factures 106 83498 Actions" at bounding box center [281, 13] width 508 height 12
copy section "106 83498 Actions"
click at [84, 229] on p "Ajouter un commentaire ﻿" at bounding box center [159, 230] width 243 height 7
click at [103, 232] on p "21/07/2025 ST - Mail reçu de" at bounding box center [159, 230] width 243 height 7
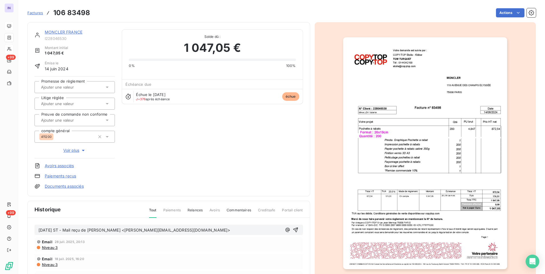
click at [77, 234] on p "21/07/2025 ST - Mail reçu de Adèle Allard <adele.allard@moncler.com>" at bounding box center [159, 230] width 243 height 7
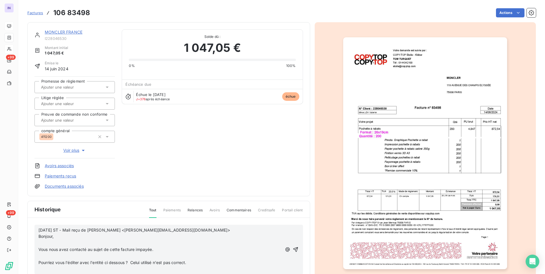
click at [42, 244] on p "﻿" at bounding box center [159, 243] width 243 height 7
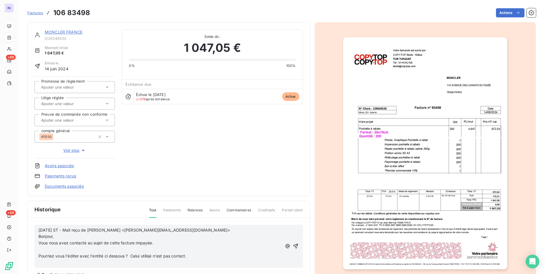
click at [47, 248] on p "﻿" at bounding box center [159, 249] width 243 height 7
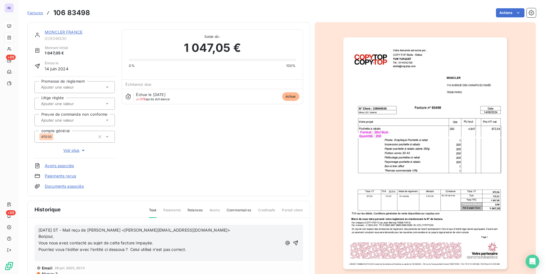
click at [46, 254] on p "﻿" at bounding box center [159, 256] width 243 height 7
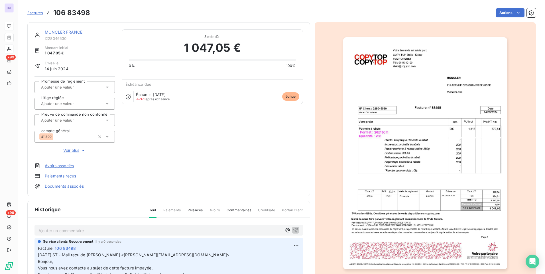
click at [44, 232] on p "Ajouter un commentaire ﻿" at bounding box center [159, 230] width 243 height 7
drag, startPoint x: 179, startPoint y: 254, endPoint x: 95, endPoint y: 254, distance: 83.5
click at [95, 254] on p "21/07/2025 ST - Mail reçu de Adèle Allard <adele.allard@moncler.com> Bonjour, V…" at bounding box center [168, 264] width 261 height 26
copy span "Adèle Allard <adele.allard@moncler.com>"
click at [127, 229] on p "13/08/2025 ST - Mail envoyé à" at bounding box center [159, 230] width 243 height 7
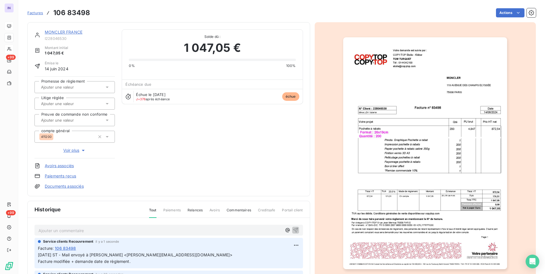
click at [72, 31] on link "MONCLER FRANCE" at bounding box center [64, 32] width 38 height 5
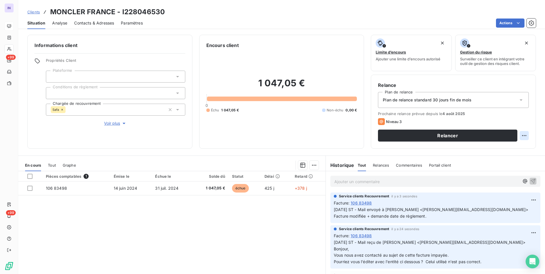
click at [520, 135] on html "IN +99 +99 Clients MONCLER FRANCE - I228046530 Situation Analyse Contacts & Adr…" at bounding box center [272, 137] width 545 height 274
drag, startPoint x: 494, startPoint y: 148, endPoint x: 483, endPoint y: 148, distance: 10.3
click at [494, 148] on div "Replanifier cette action" at bounding box center [496, 148] width 51 height 9
select select "7"
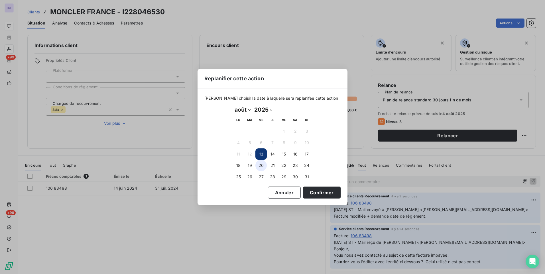
click at [258, 166] on button "20" at bounding box center [260, 165] width 11 height 11
drag, startPoint x: 310, startPoint y: 194, endPoint x: 301, endPoint y: 197, distance: 10.0
click at [310, 194] on button "Confirmer" at bounding box center [322, 193] width 38 height 12
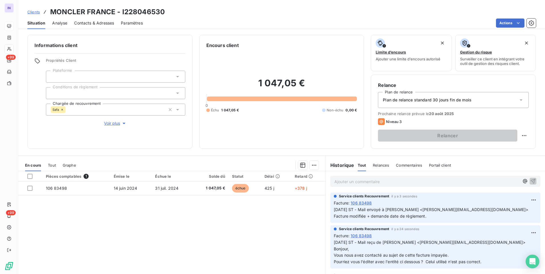
click at [62, 109] on icon at bounding box center [61, 109] width 3 height 3
click at [249, 245] on div "Pièces comptables 1 Émise le Échue le Solde dû Statut Délai Retard 106 83498 14…" at bounding box center [171, 226] width 307 height 110
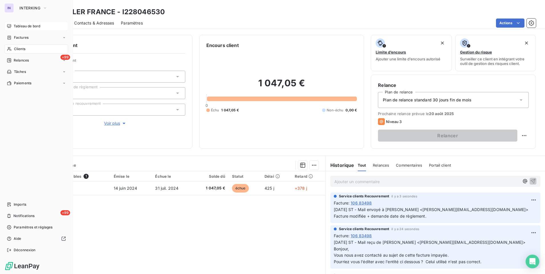
click at [19, 48] on span "Clients" at bounding box center [19, 48] width 11 height 5
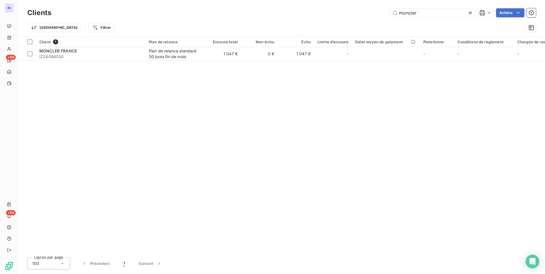
drag, startPoint x: 425, startPoint y: 15, endPoint x: 332, endPoint y: 15, distance: 93.7
click at [332, 15] on div "moncler Actions" at bounding box center [296, 12] width 477 height 9
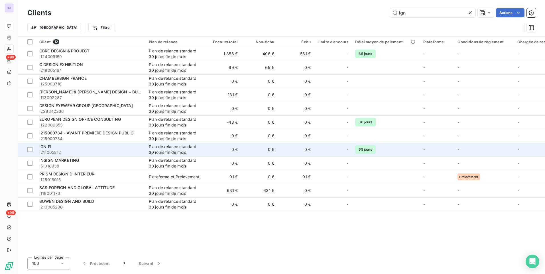
type input "ign"
click at [91, 150] on span "I211005812" at bounding box center [90, 153] width 103 height 6
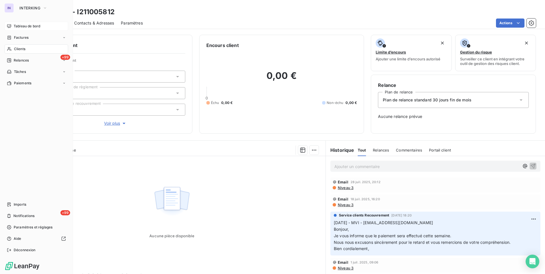
click at [22, 50] on span "Clients" at bounding box center [19, 48] width 11 height 5
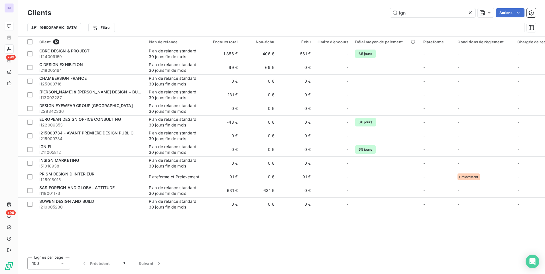
drag, startPoint x: 399, startPoint y: 13, endPoint x: 370, endPoint y: 14, distance: 29.6
click at [372, 13] on div "ign Actions" at bounding box center [296, 12] width 477 height 9
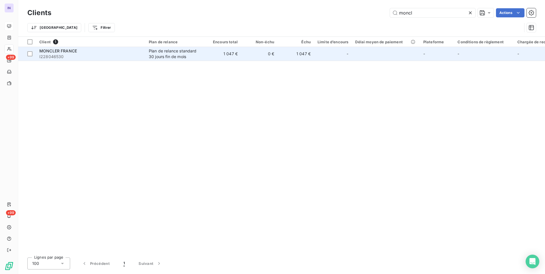
type input "moncl"
click at [139, 54] on span "I228046530" at bounding box center [90, 57] width 103 height 6
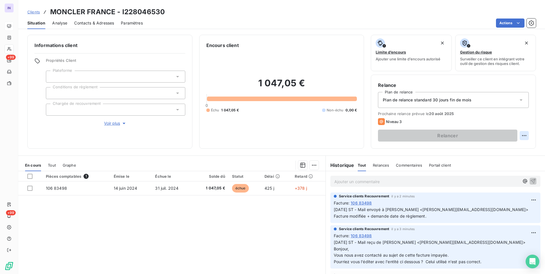
click at [518, 134] on html "IN +99 +99 Clients MONCLER FRANCE - I228046530 Situation Analyse Contacts & Adr…" at bounding box center [272, 137] width 545 height 274
click at [512, 150] on div "Replanifier cette action" at bounding box center [496, 148] width 51 height 9
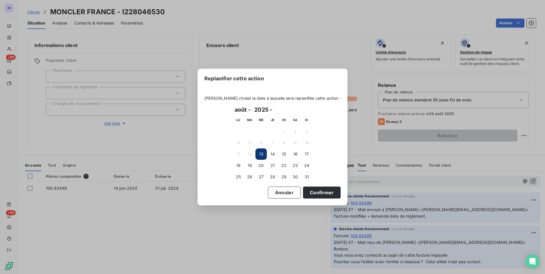
click at [248, 109] on select "janvier février mars avril mai juin juillet août septembre octobre novembre déc…" at bounding box center [242, 109] width 20 height 9
select select "8"
click at [232, 105] on select "janvier février mars avril mai juin juillet août septembre octobre novembre déc…" at bounding box center [242, 109] width 20 height 9
click at [251, 132] on button "2" at bounding box center [249, 131] width 11 height 11
drag, startPoint x: 322, startPoint y: 191, endPoint x: 278, endPoint y: 191, distance: 43.6
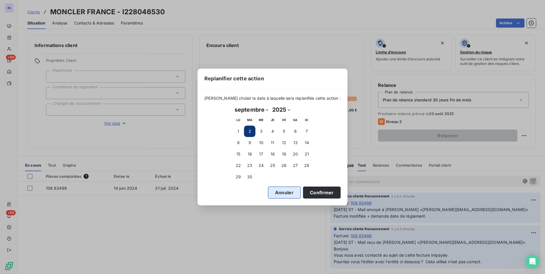
click at [321, 191] on button "Confirmer" at bounding box center [322, 193] width 38 height 12
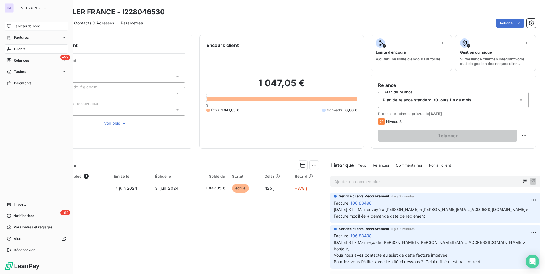
drag, startPoint x: 16, startPoint y: 48, endPoint x: 66, endPoint y: 49, distance: 50.1
click at [16, 48] on span "Clients" at bounding box center [19, 48] width 11 height 5
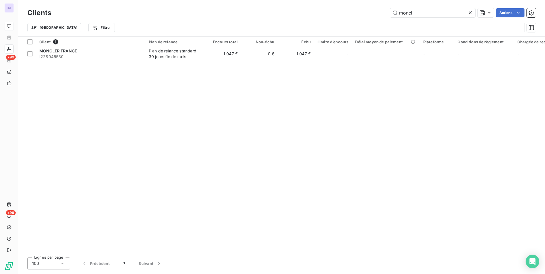
drag, startPoint x: 381, startPoint y: 14, endPoint x: 361, endPoint y: 14, distance: 19.1
click at [361, 14] on div "moncl Actions" at bounding box center [296, 12] width 477 height 9
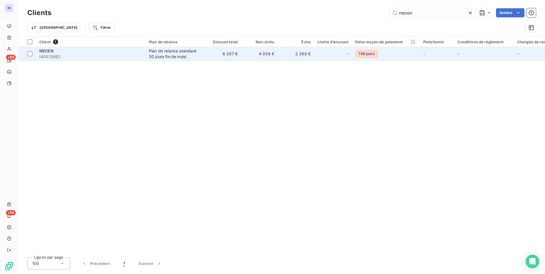
type input "neoen"
click at [110, 56] on span "I40013882" at bounding box center [90, 57] width 103 height 6
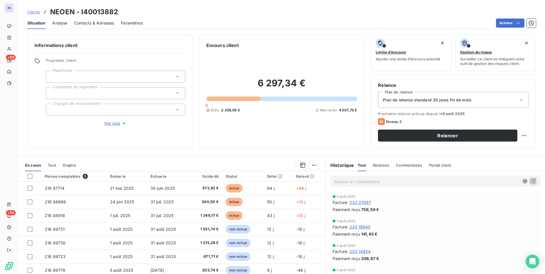
drag, startPoint x: 92, startPoint y: 24, endPoint x: 90, endPoint y: 27, distance: 3.9
click at [92, 24] on span "Contacts & Adresses" at bounding box center [94, 23] width 40 height 6
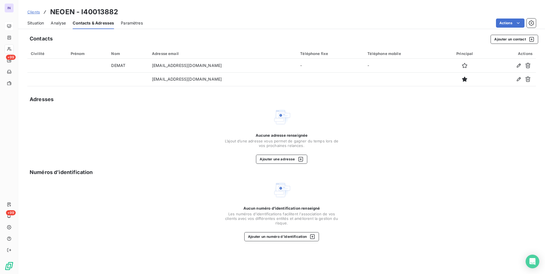
click at [35, 26] on span "Situation" at bounding box center [35, 23] width 17 height 6
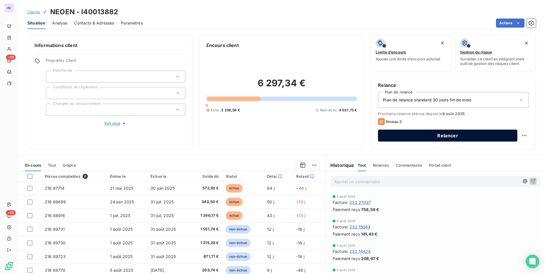
click at [449, 137] on button "Relancer" at bounding box center [447, 136] width 139 height 12
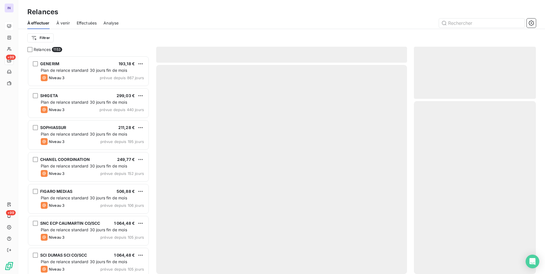
scroll to position [214, 118]
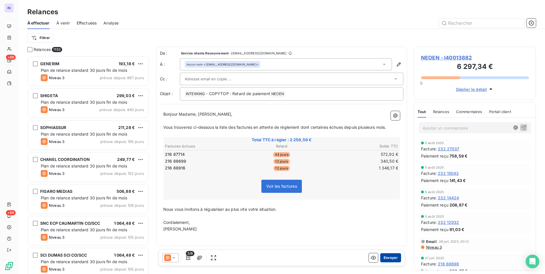
click at [391, 257] on button "Envoyer" at bounding box center [390, 257] width 21 height 9
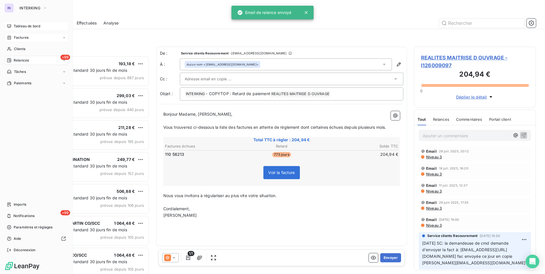
click at [21, 38] on span "Factures" at bounding box center [21, 37] width 15 height 5
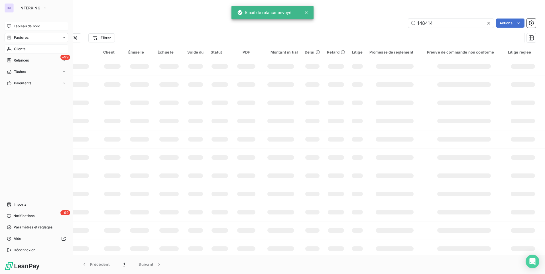
click at [22, 49] on span "Clients" at bounding box center [19, 48] width 11 height 5
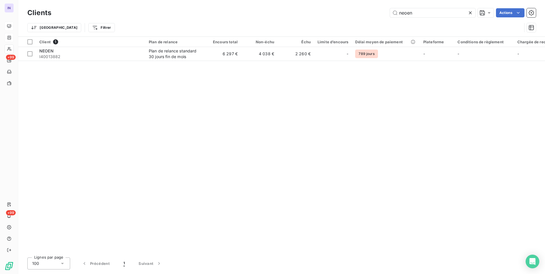
drag, startPoint x: 405, startPoint y: 11, endPoint x: 353, endPoint y: 14, distance: 51.9
click at [354, 14] on div "neoen Actions" at bounding box center [296, 12] width 477 height 9
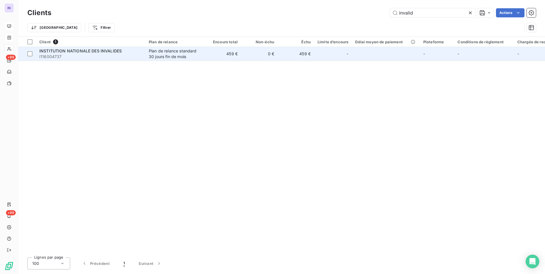
type input "invalid"
click at [229, 55] on td "459 €" at bounding box center [223, 54] width 36 height 14
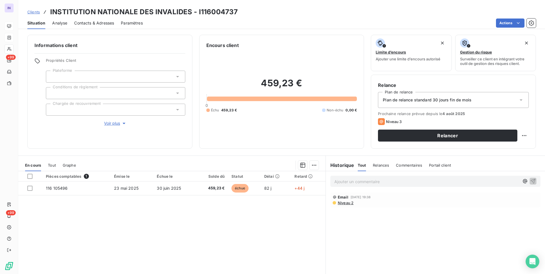
click at [120, 79] on div at bounding box center [115, 77] width 139 height 12
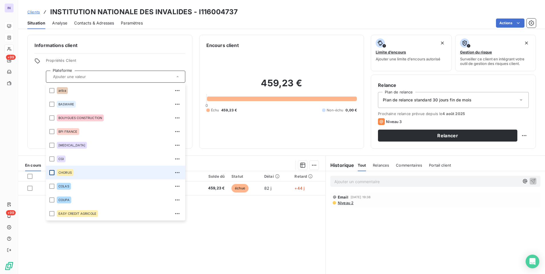
click at [52, 171] on div at bounding box center [51, 172] width 5 height 5
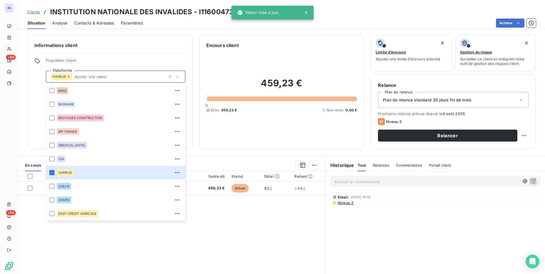
click at [434, 103] on span "Plan de relance standard 30 jours fin de mois" at bounding box center [427, 100] width 89 height 6
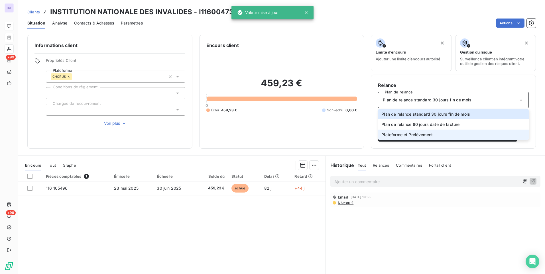
click at [405, 135] on span "Plateforme et Prélèvement" at bounding box center [406, 135] width 51 height 6
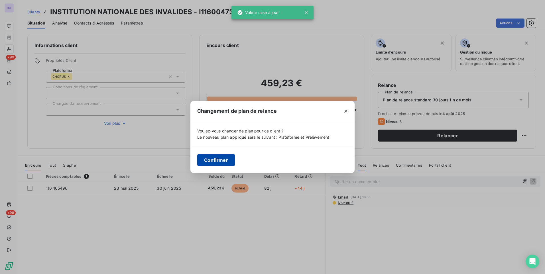
click at [213, 159] on button "Confirmer" at bounding box center [216, 160] width 38 height 12
